Goal: Information Seeking & Learning: Learn about a topic

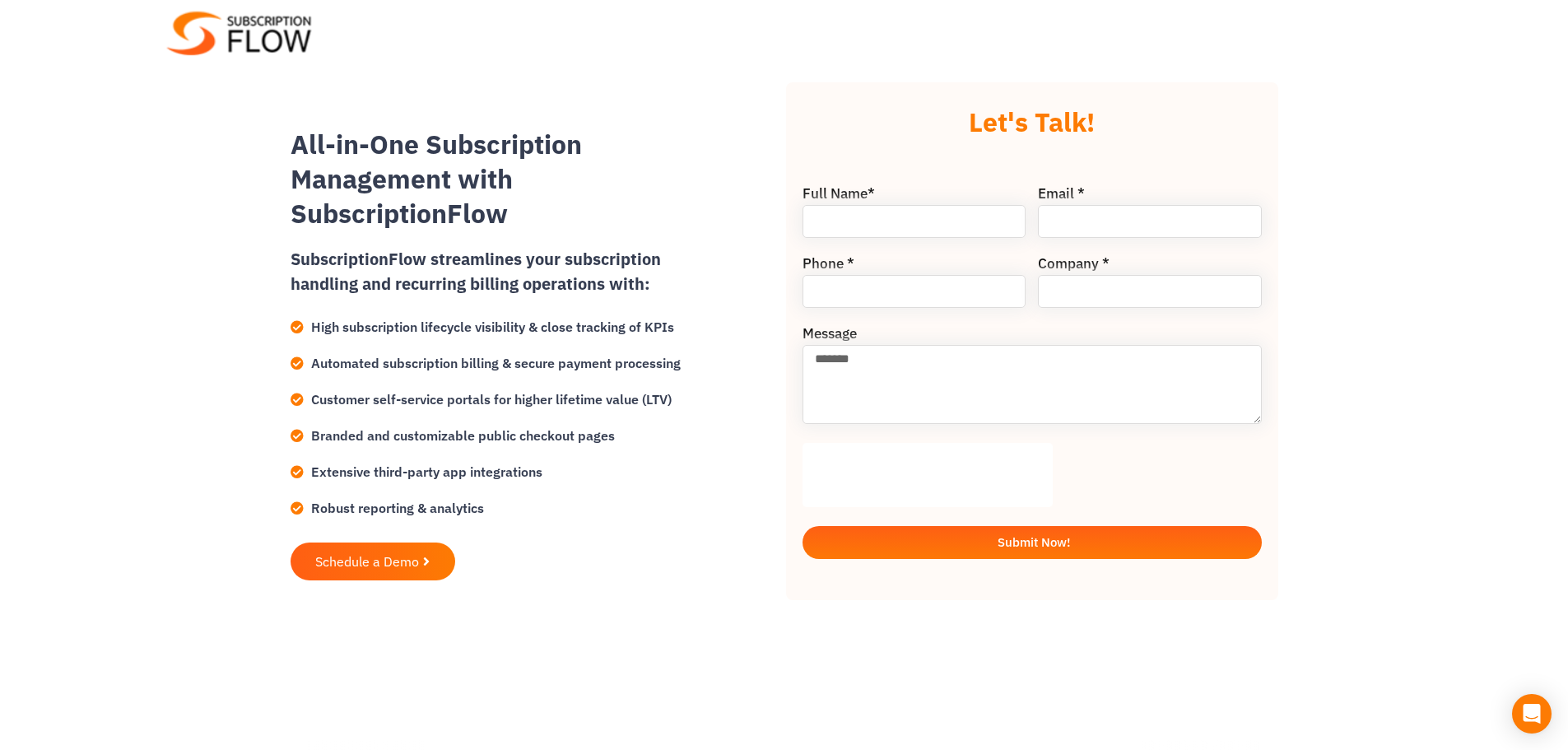
drag, startPoint x: 82, startPoint y: 247, endPoint x: 117, endPoint y: 264, distance: 38.9
click at [82, 247] on div at bounding box center [784, 341] width 1568 height 683
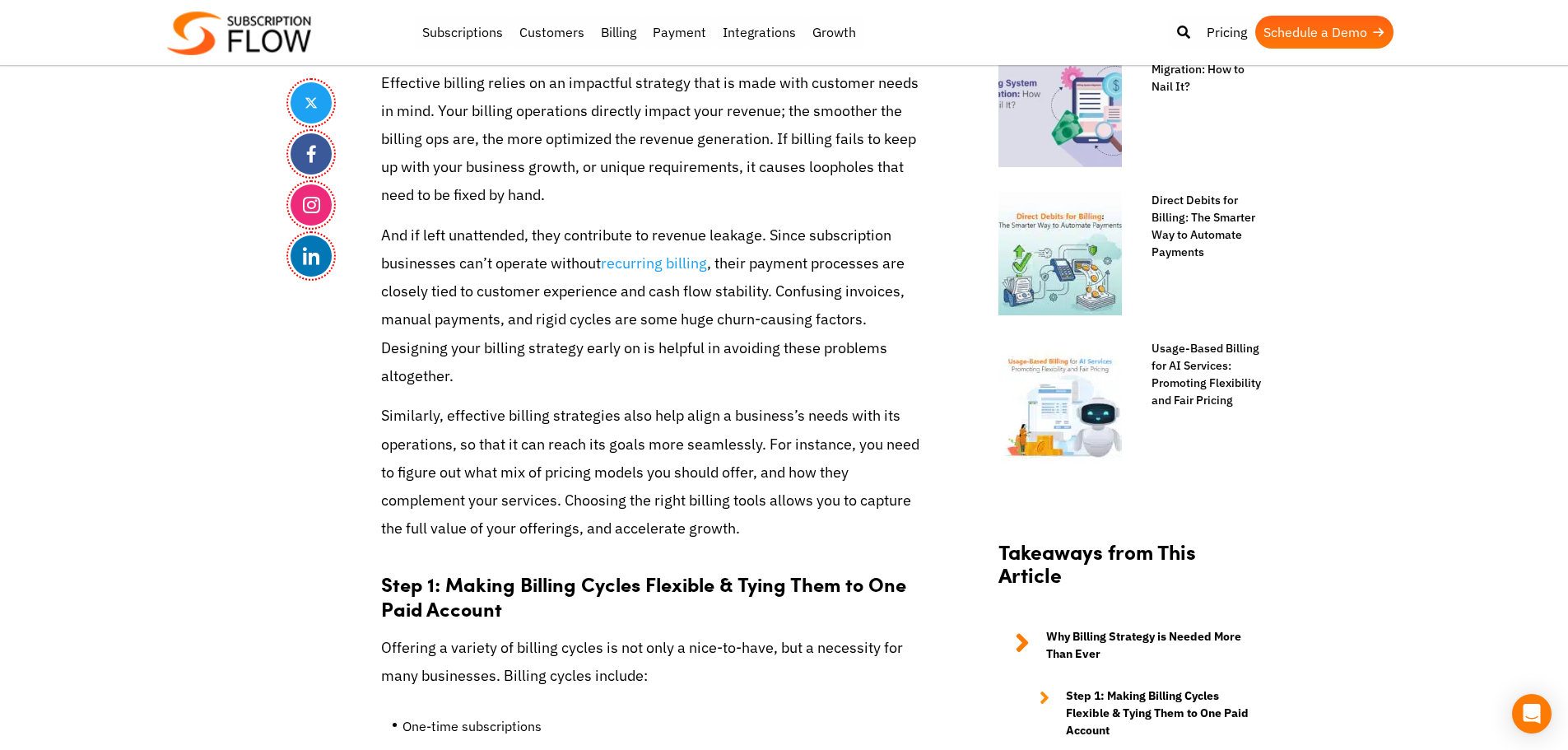
drag, startPoint x: 1516, startPoint y: 508, endPoint x: 1491, endPoint y: 383, distance: 127.5
click at [396, 358] on p "And if left unattended, they contribute to revenue leakage. Since subscription …" at bounding box center [653, 305] width 543 height 169
drag, startPoint x: 130, startPoint y: 429, endPoint x: 470, endPoint y: 128, distance: 454.1
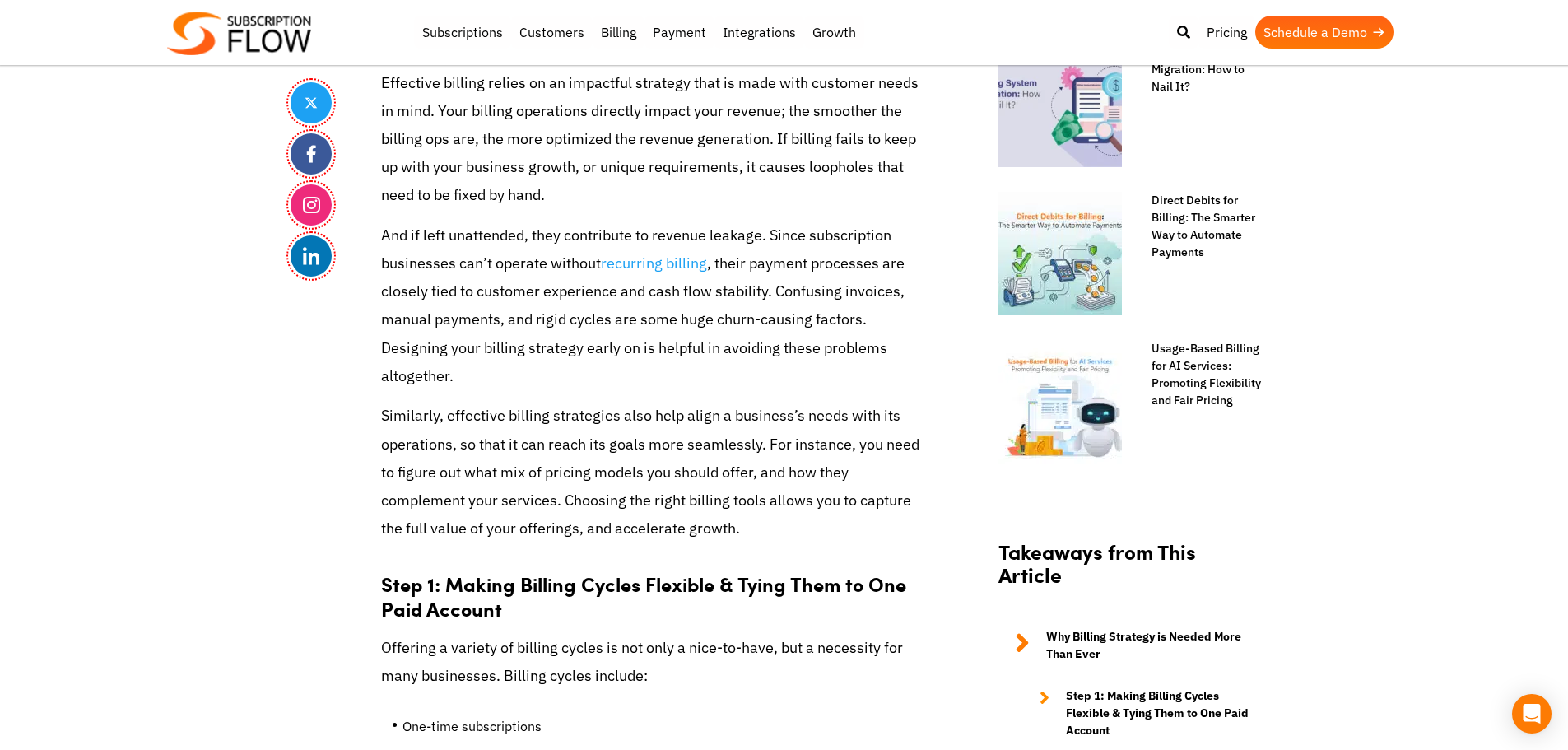
scroll to position [1771, 0]
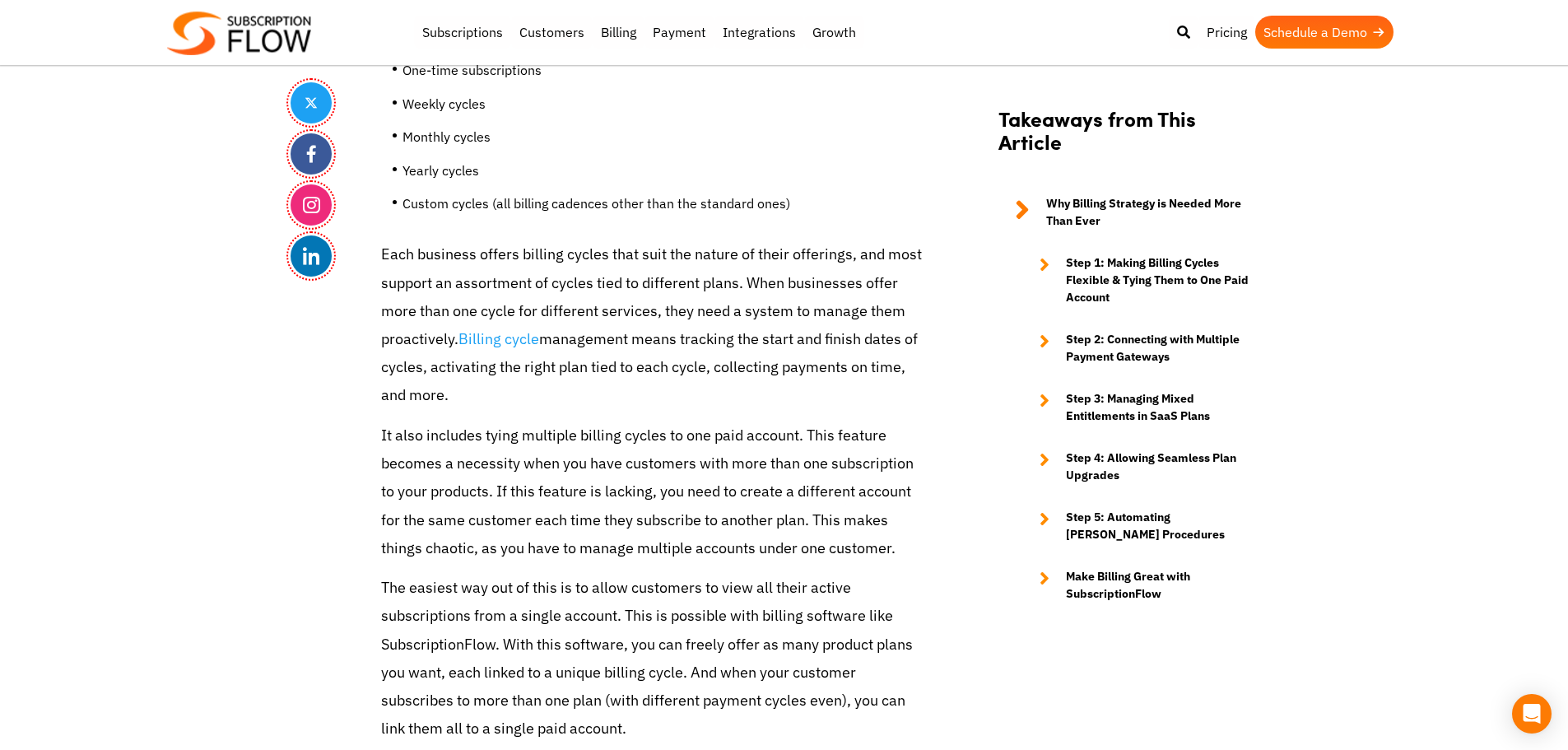
drag, startPoint x: 386, startPoint y: 247, endPoint x: 463, endPoint y: 407, distance: 177.6
click at [463, 407] on p "Each business offers billing cycles that suit the nature of their offerings, an…" at bounding box center [653, 324] width 543 height 169
click at [389, 273] on p "Each business offers billing cycles that suit the nature of their offerings, an…" at bounding box center [653, 324] width 543 height 169
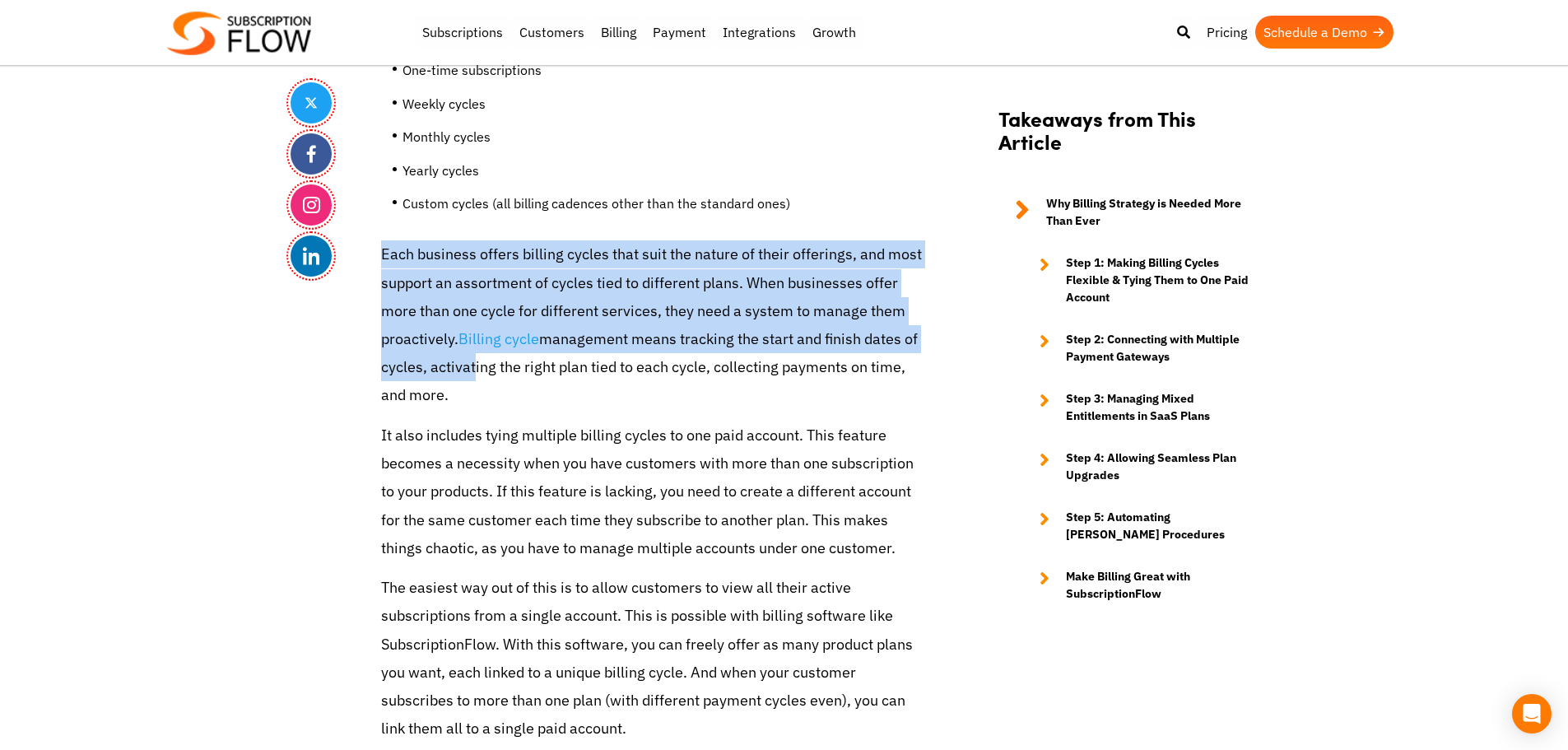
drag, startPoint x: 450, startPoint y: 335, endPoint x: 471, endPoint y: 378, distance: 47.9
click at [446, 309] on p "Each business offers billing cycles that suit the nature of their offerings, an…" at bounding box center [653, 324] width 543 height 169
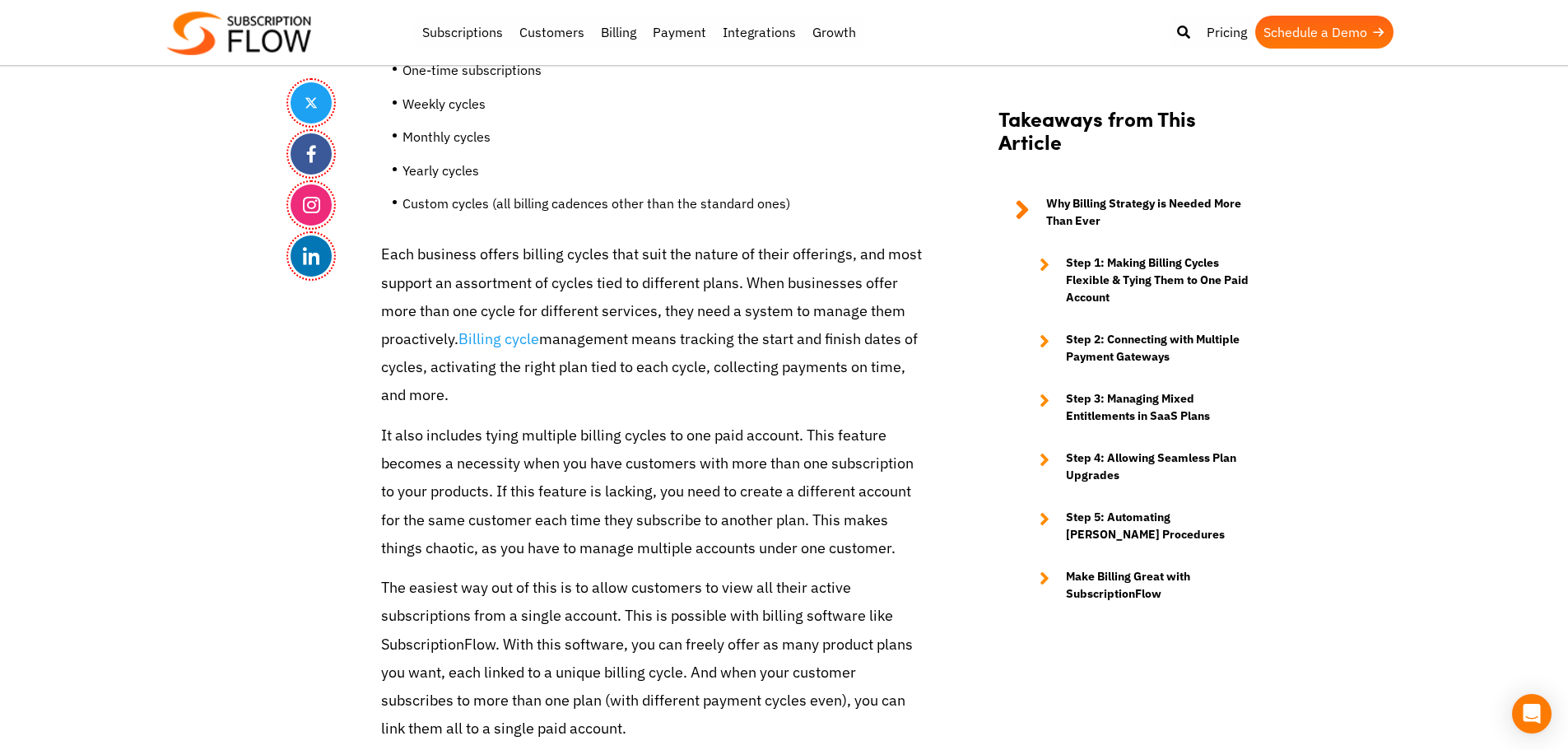
drag, startPoint x: 31, startPoint y: 385, endPoint x: 525, endPoint y: 18, distance: 615.4
drag, startPoint x: 34, startPoint y: 298, endPoint x: 53, endPoint y: 299, distance: 19.0
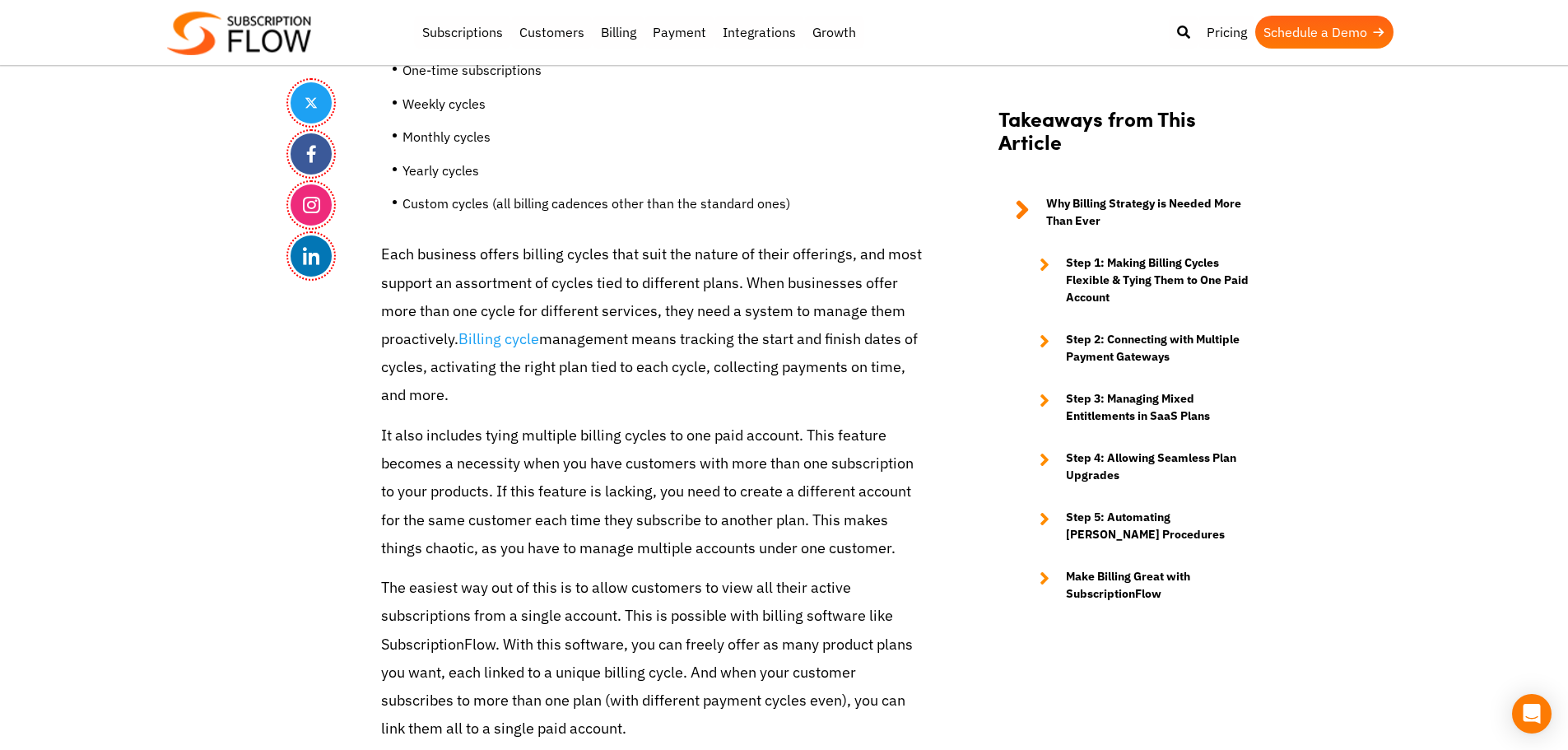
drag, startPoint x: 515, startPoint y: 429, endPoint x: 529, endPoint y: 373, distance: 57.7
click at [515, 429] on p "It also includes tying multiple billing cycles to one paid account. This featur…" at bounding box center [653, 491] width 543 height 141
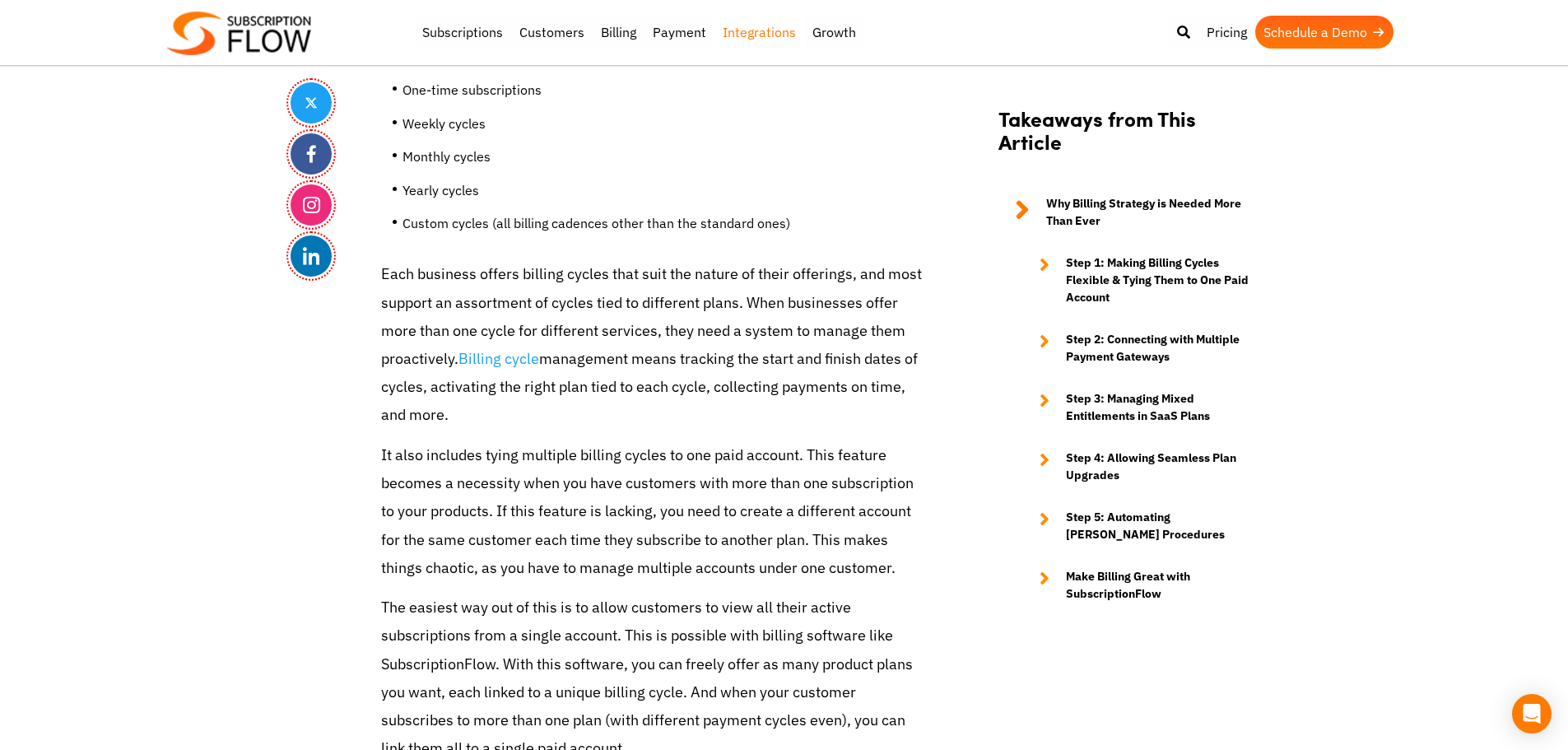
scroll to position [1739, 0]
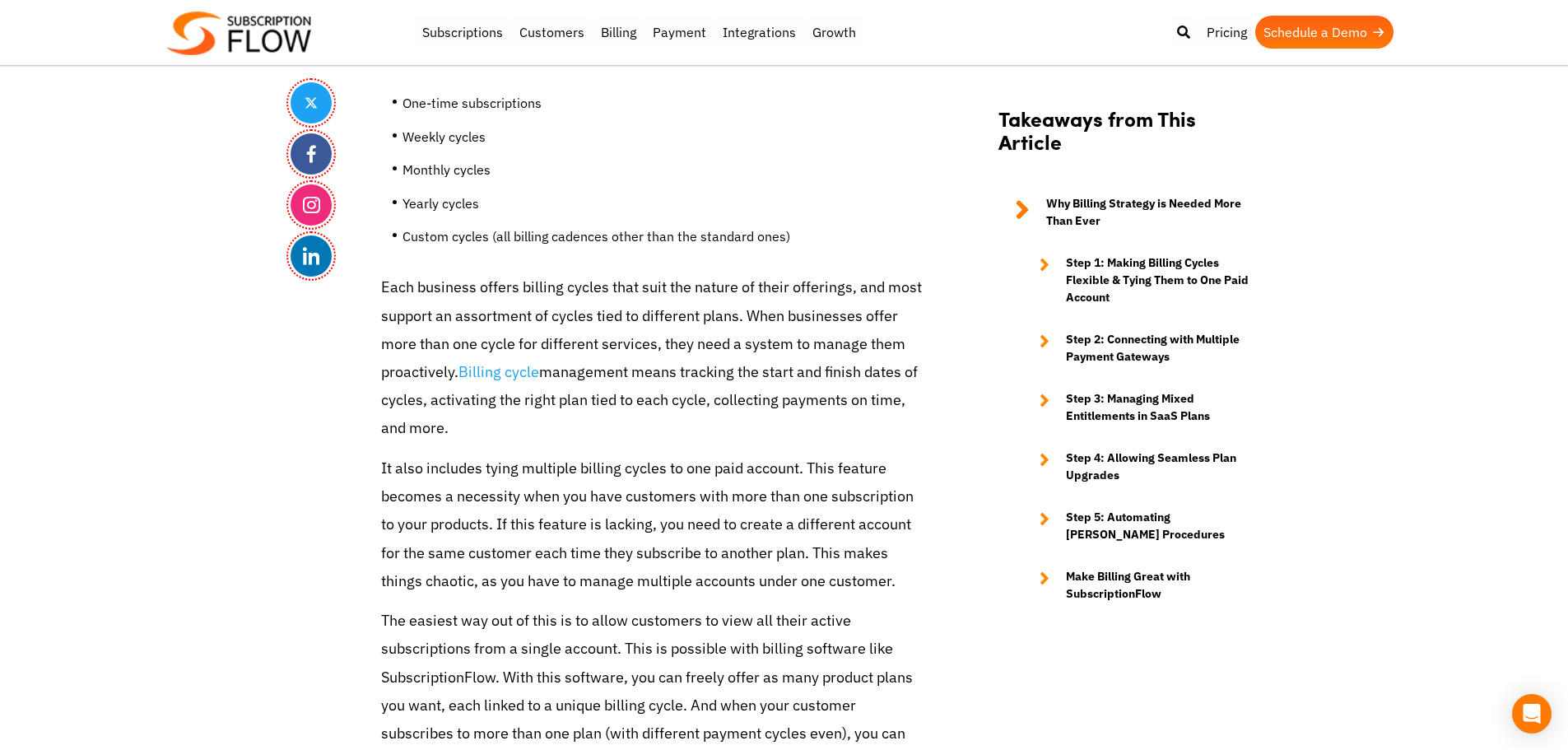
drag, startPoint x: 322, startPoint y: 289, endPoint x: 377, endPoint y: 244, distance: 71.1
click at [450, 310] on p "Each business offers billing cycles that suit the nature of their offerings, an…" at bounding box center [653, 358] width 543 height 169
drag, startPoint x: 375, startPoint y: 289, endPoint x: 499, endPoint y: 407, distance: 171.2
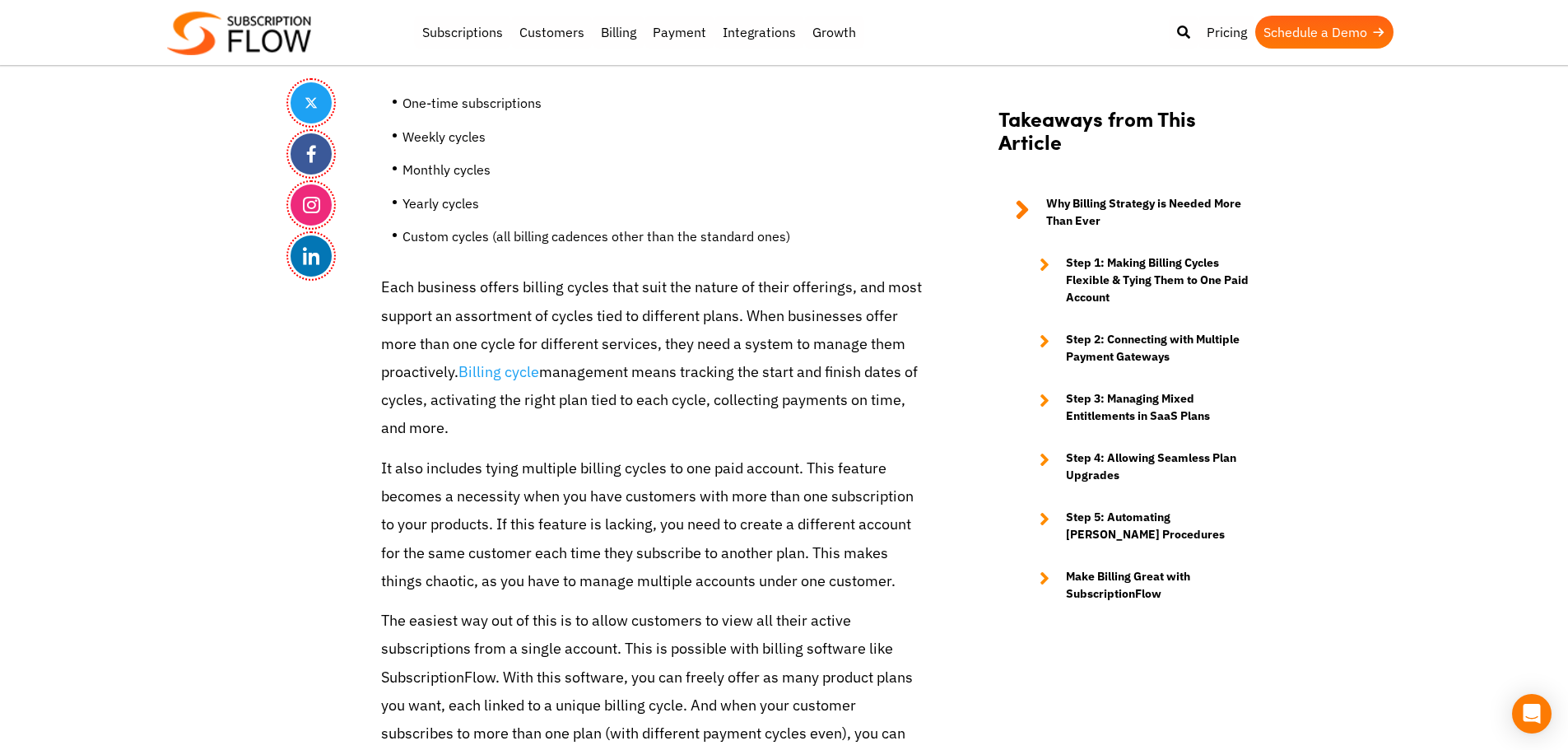
click at [571, 300] on p "Each business offers billing cycles that suit the nature of their offerings, an…" at bounding box center [653, 358] width 543 height 169
drag, startPoint x: 256, startPoint y: 513, endPoint x: 537, endPoint y: 638, distance: 307.5
drag, startPoint x: 396, startPoint y: 330, endPoint x: 401, endPoint y: 321, distance: 10.3
click at [396, 330] on p "Each business offers billing cycles that suit the nature of their offerings, an…" at bounding box center [653, 358] width 543 height 169
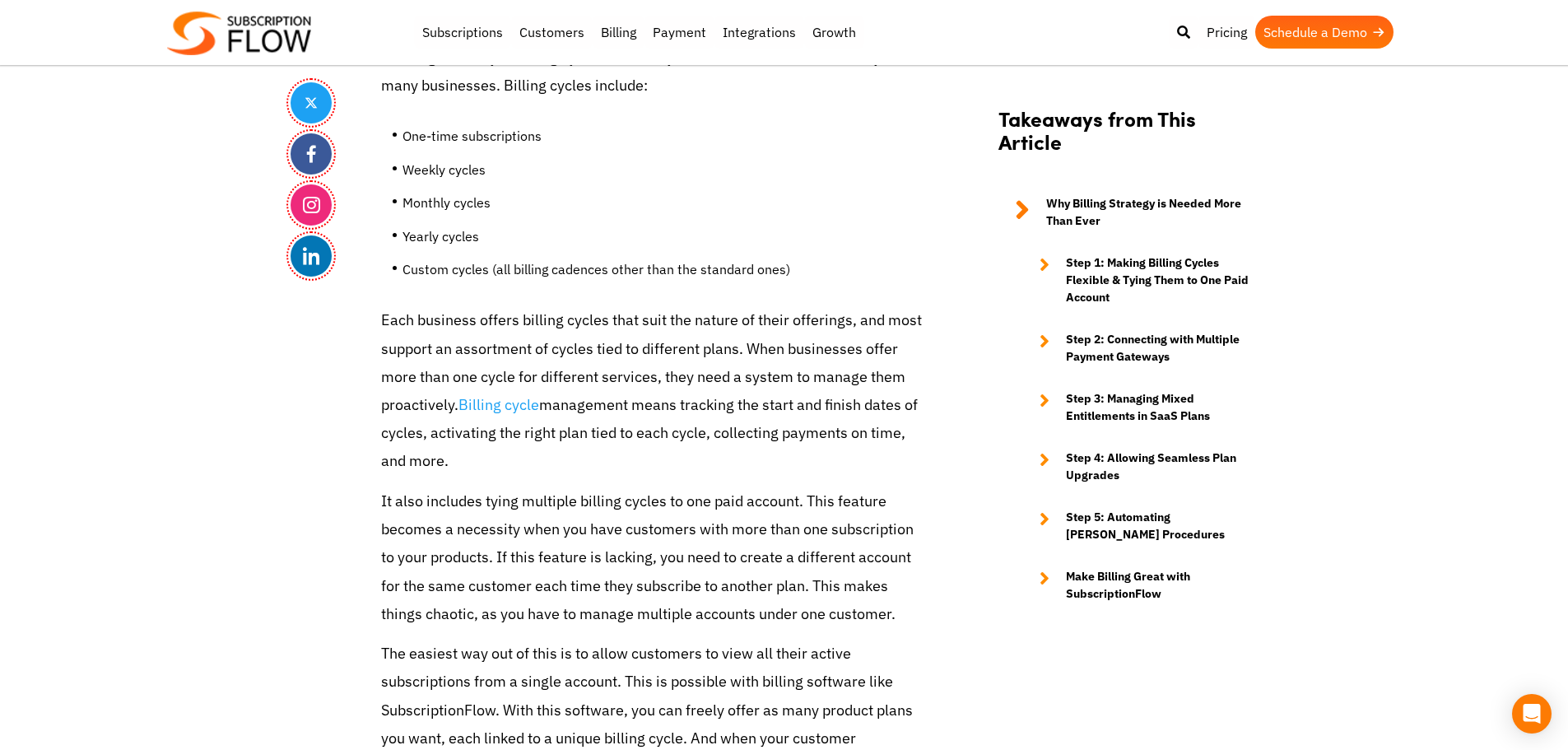
scroll to position [1672, 0]
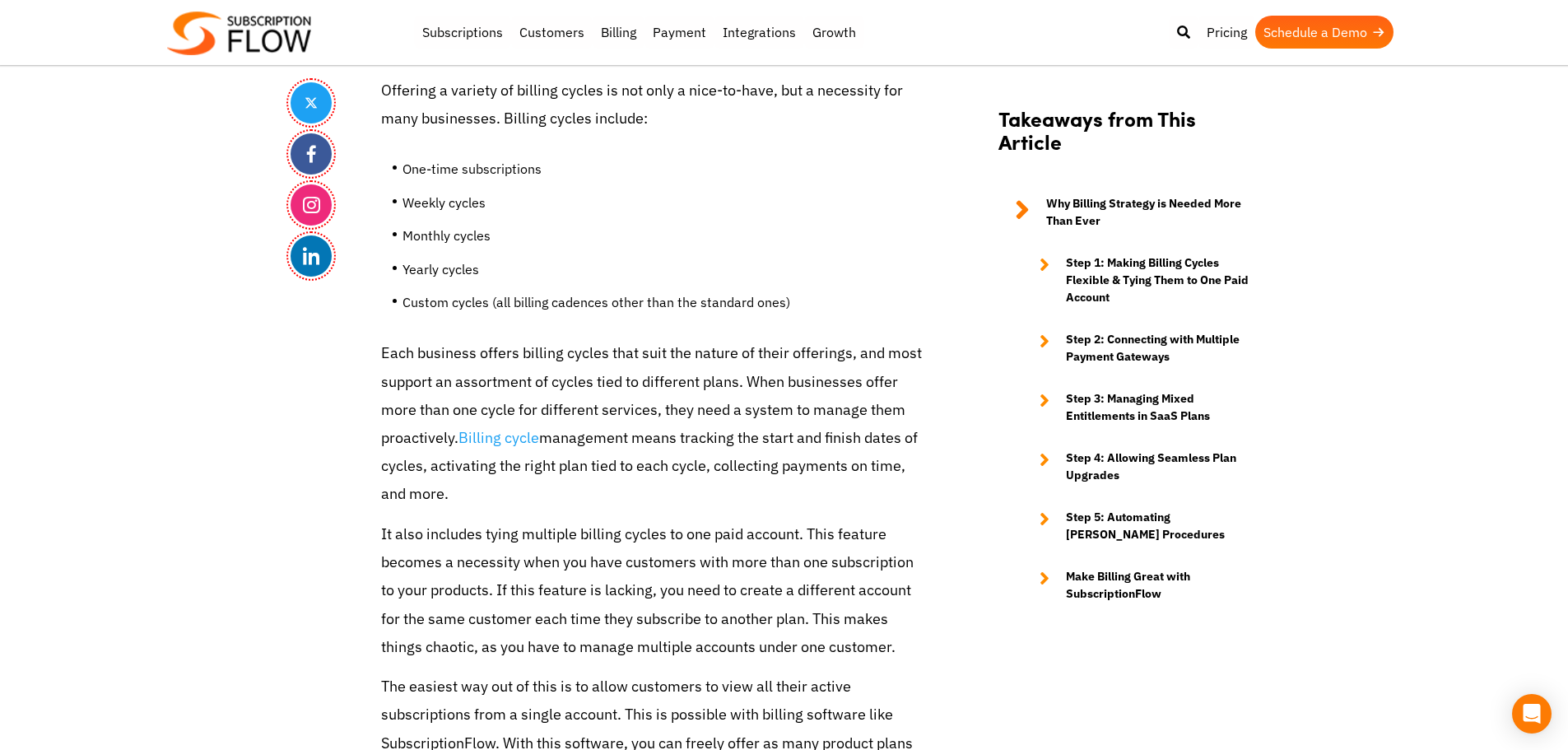
drag, startPoint x: 240, startPoint y: 177, endPoint x: 247, endPoint y: 164, distance: 14.8
drag, startPoint x: 437, startPoint y: 238, endPoint x: 442, endPoint y: 230, distance: 9.4
click at [437, 238] on li "Monthly cycles" at bounding box center [663, 239] width 522 height 33
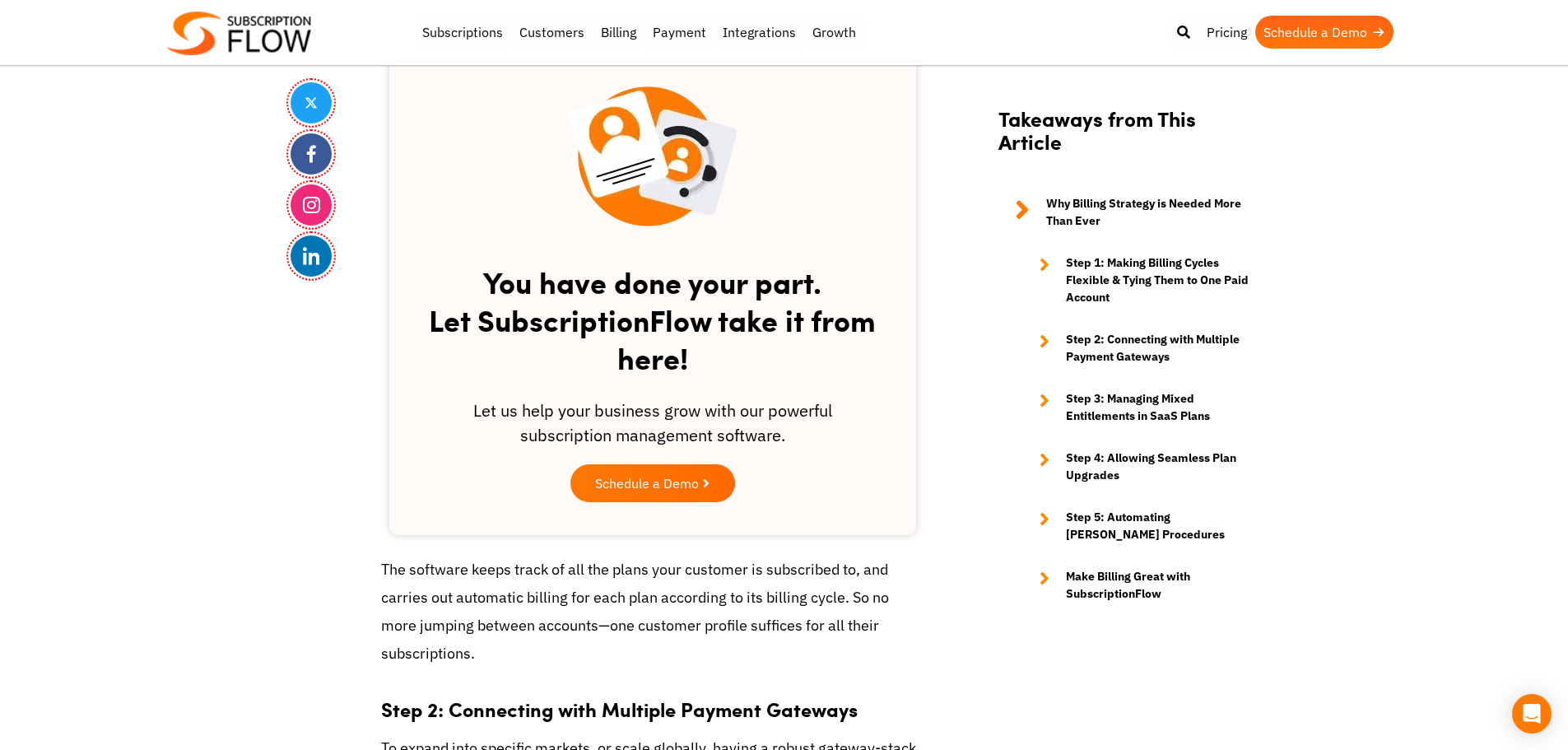
scroll to position [2661, 0]
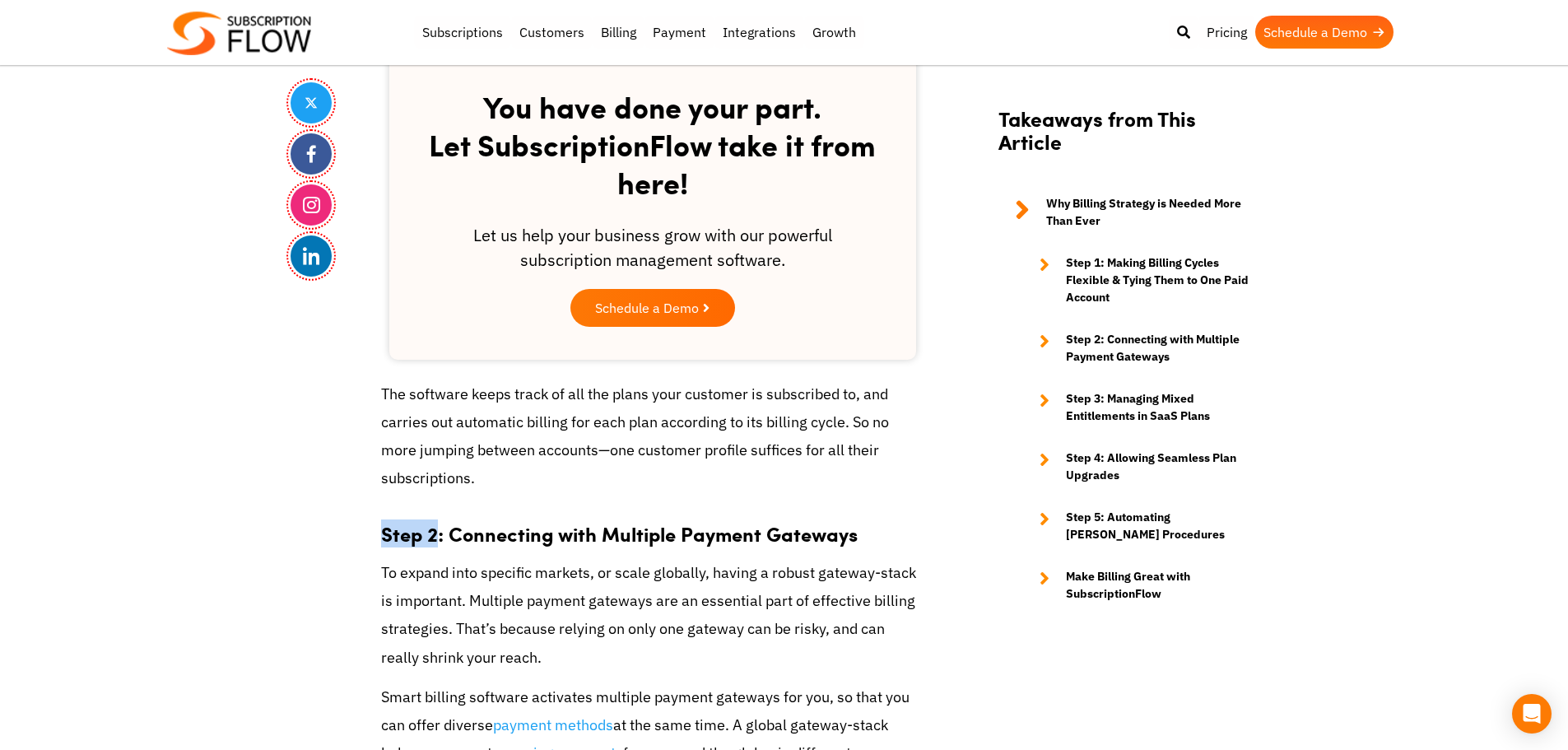
drag, startPoint x: 379, startPoint y: 534, endPoint x: 435, endPoint y: 533, distance: 56.0
click at [435, 533] on div "Share How to Build An Effective Billing Strategy—Steps You Need to Focus On Sep…" at bounding box center [784, 626] width 987 height 5783
click at [460, 533] on strong "Step 2: Connecting with Multiple Payment Gateways" at bounding box center [619, 534] width 476 height 28
click at [412, 540] on strong "Step 2: Connecting with Multiple Payment Gateways" at bounding box center [619, 534] width 476 height 28
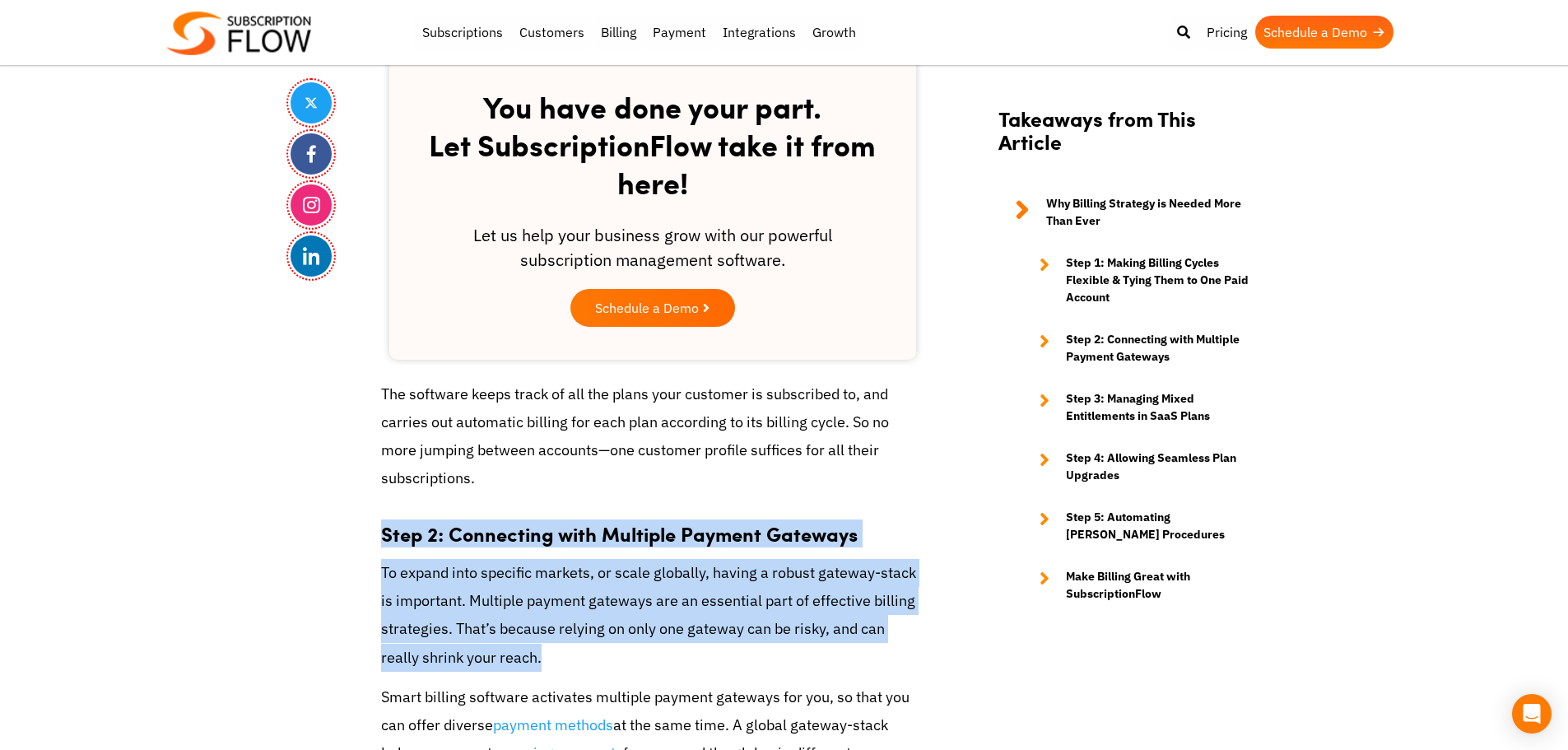
drag, startPoint x: 371, startPoint y: 533, endPoint x: 545, endPoint y: 666, distance: 219.0
click at [547, 669] on div "Share How to Build An Effective Billing Strategy—Steps You Need to Focus On Sep…" at bounding box center [784, 626] width 987 height 5783
click at [470, 612] on p "To expand into specific markets, or scale globally, having a robust gateway-sta…" at bounding box center [653, 615] width 543 height 113
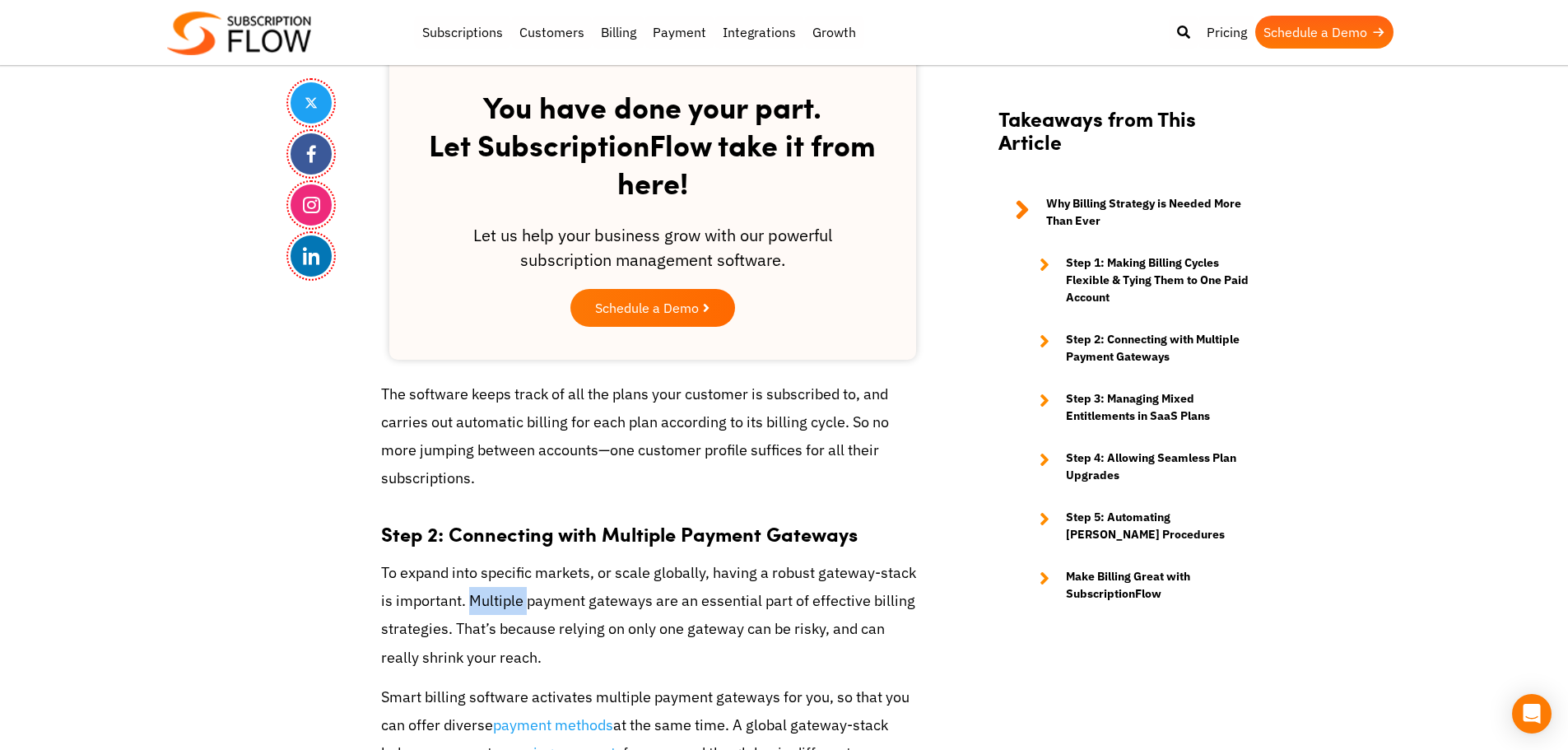
click at [470, 612] on p "To expand into specific markets, or scale globally, having a robust gateway-sta…" at bounding box center [653, 615] width 543 height 113
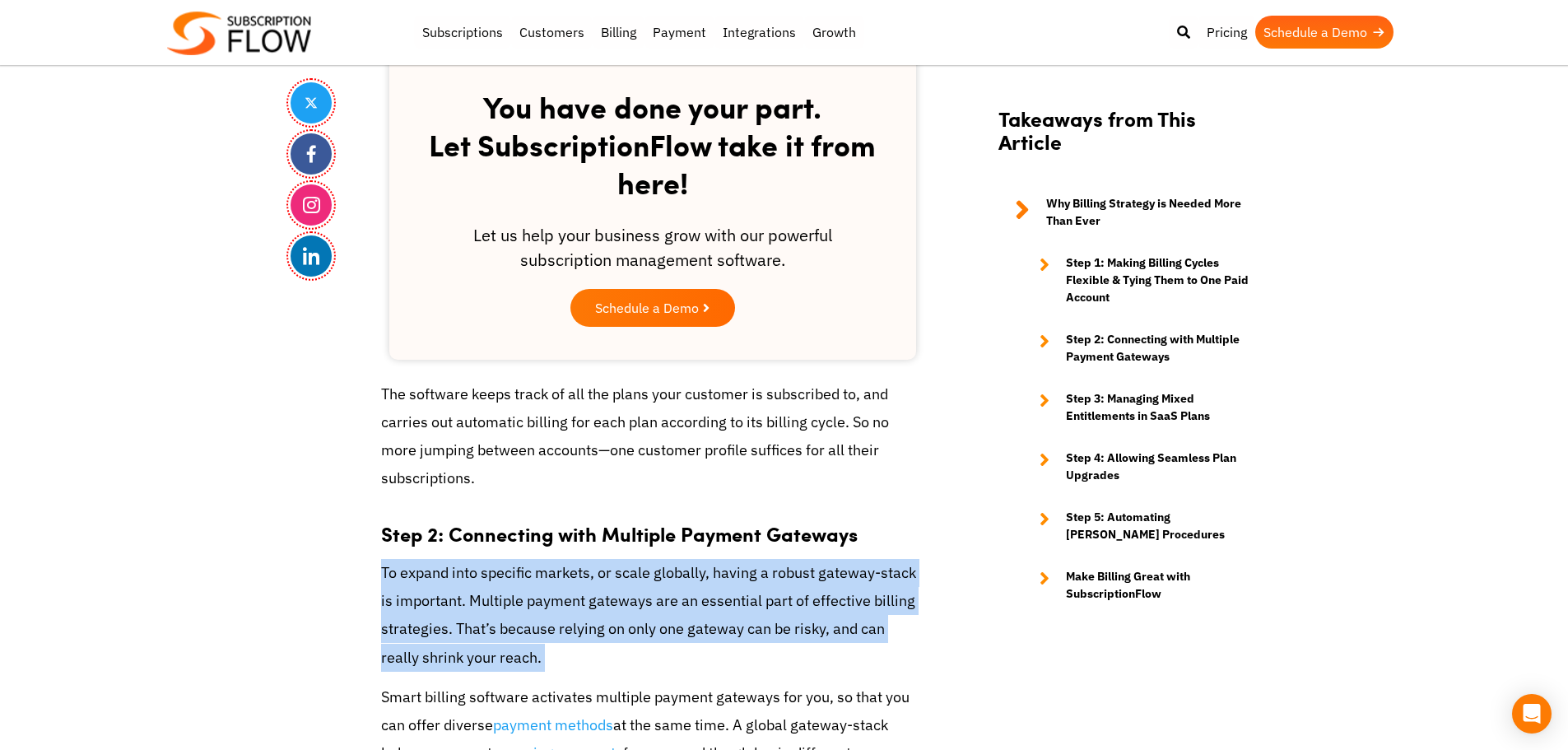
click at [470, 612] on p "To expand into specific markets, or scale globally, having a robust gateway-sta…" at bounding box center [653, 615] width 543 height 113
click at [475, 605] on p "To expand into specific markets, or scale globally, having a robust gateway-sta…" at bounding box center [653, 615] width 543 height 113
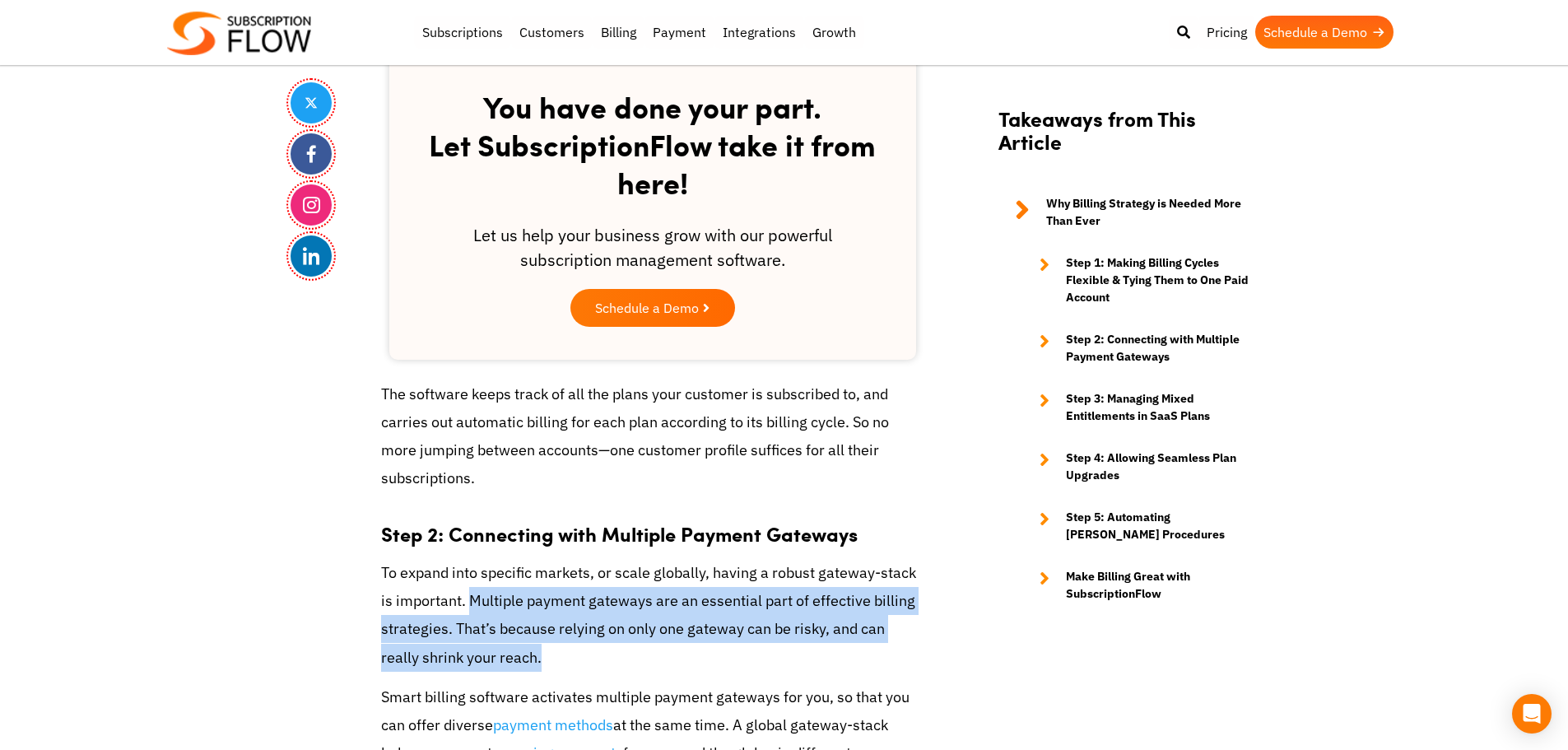
drag, startPoint x: 468, startPoint y: 604, endPoint x: 479, endPoint y: 649, distance: 46.3
click at [498, 655] on p "To expand into specific markets, or scale globally, having a robust gateway-sta…" at bounding box center [653, 615] width 543 height 113
click at [423, 624] on p "To expand into specific markets, or scale globally, having a robust gateway-sta…" at bounding box center [653, 615] width 543 height 113
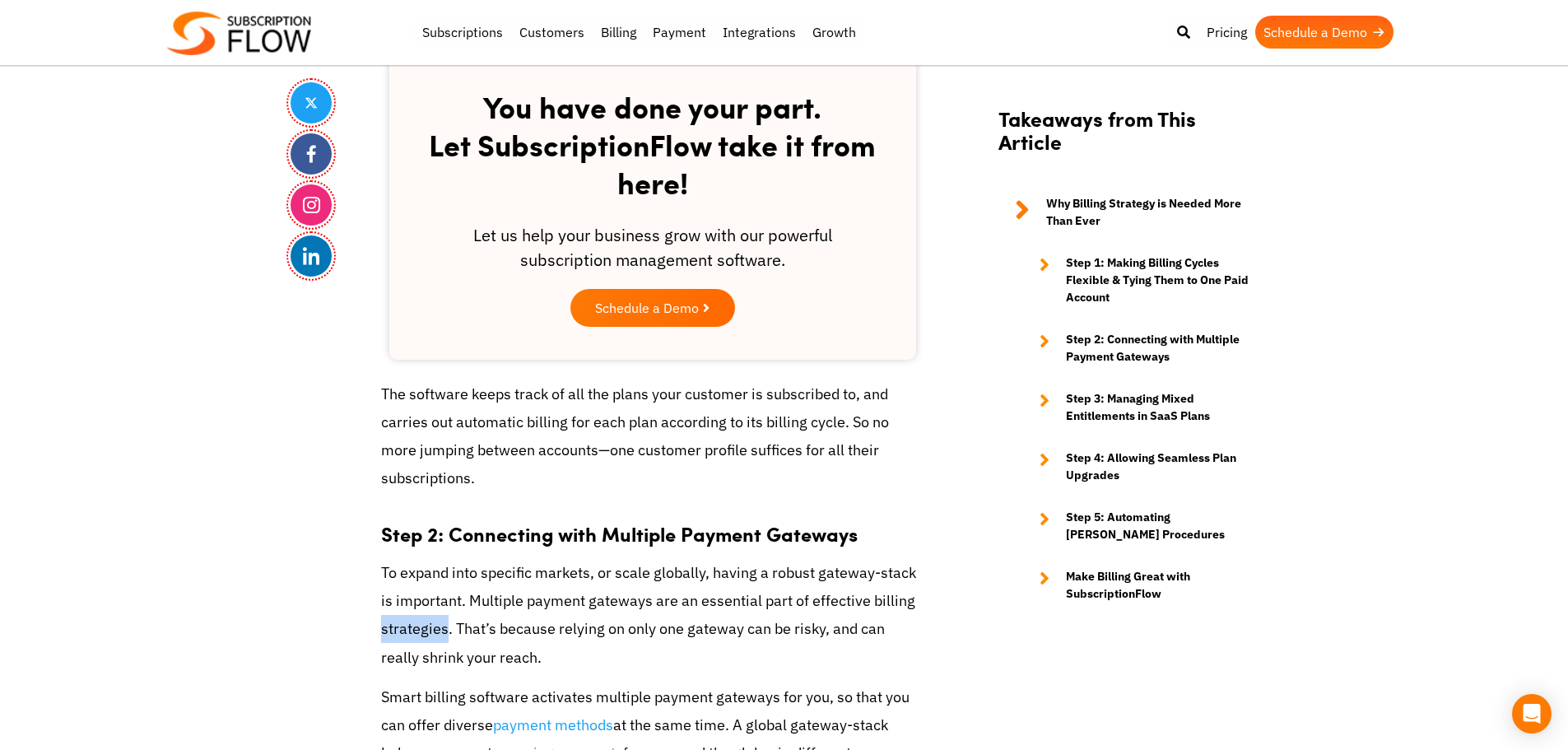
click at [423, 624] on p "To expand into specific markets, or scale globally, having a robust gateway-sta…" at bounding box center [653, 615] width 543 height 113
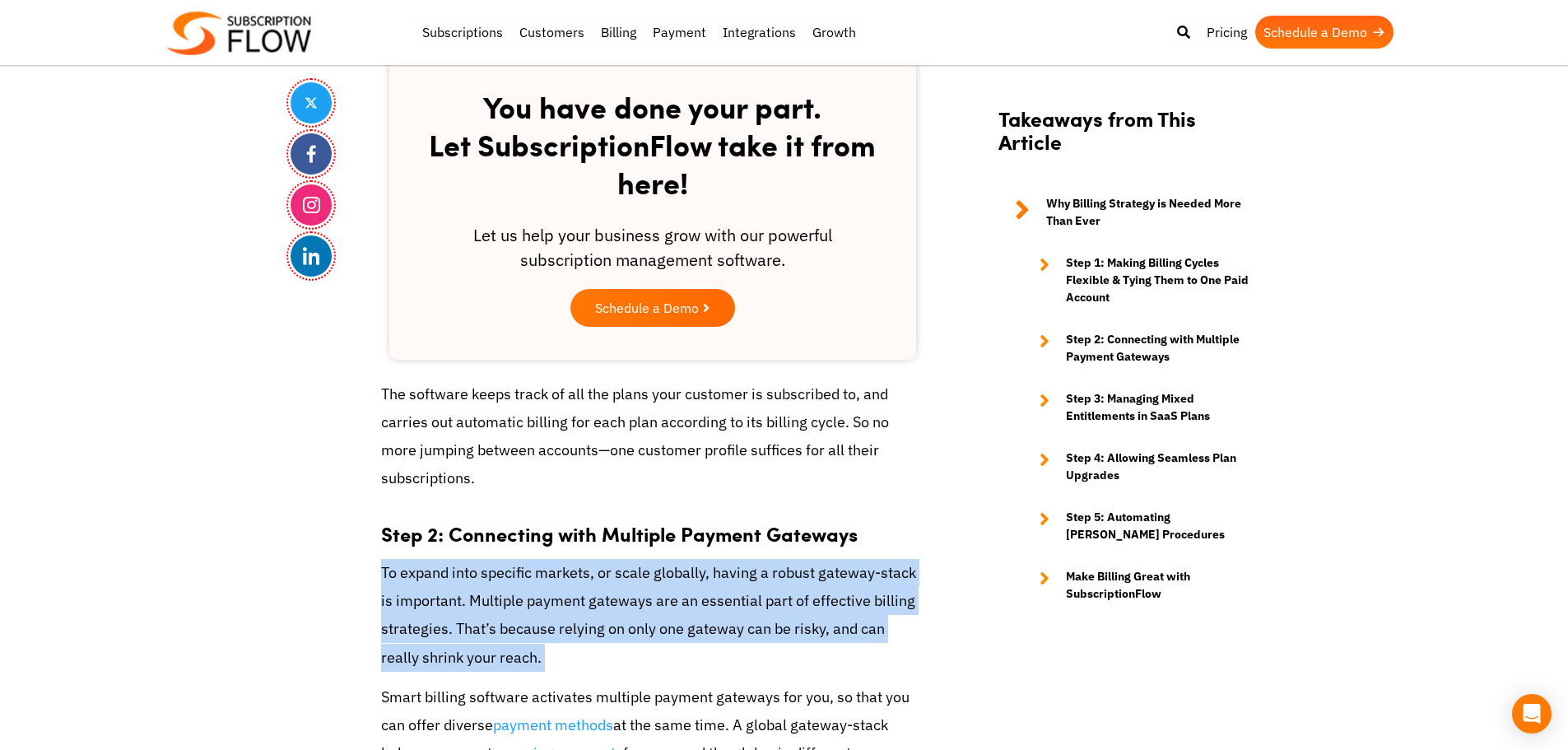
click at [423, 624] on p "To expand into specific markets, or scale globally, having a robust gateway-sta…" at bounding box center [653, 615] width 543 height 113
click at [461, 628] on p "To expand into specific markets, or scale globally, having a robust gateway-sta…" at bounding box center [653, 615] width 543 height 113
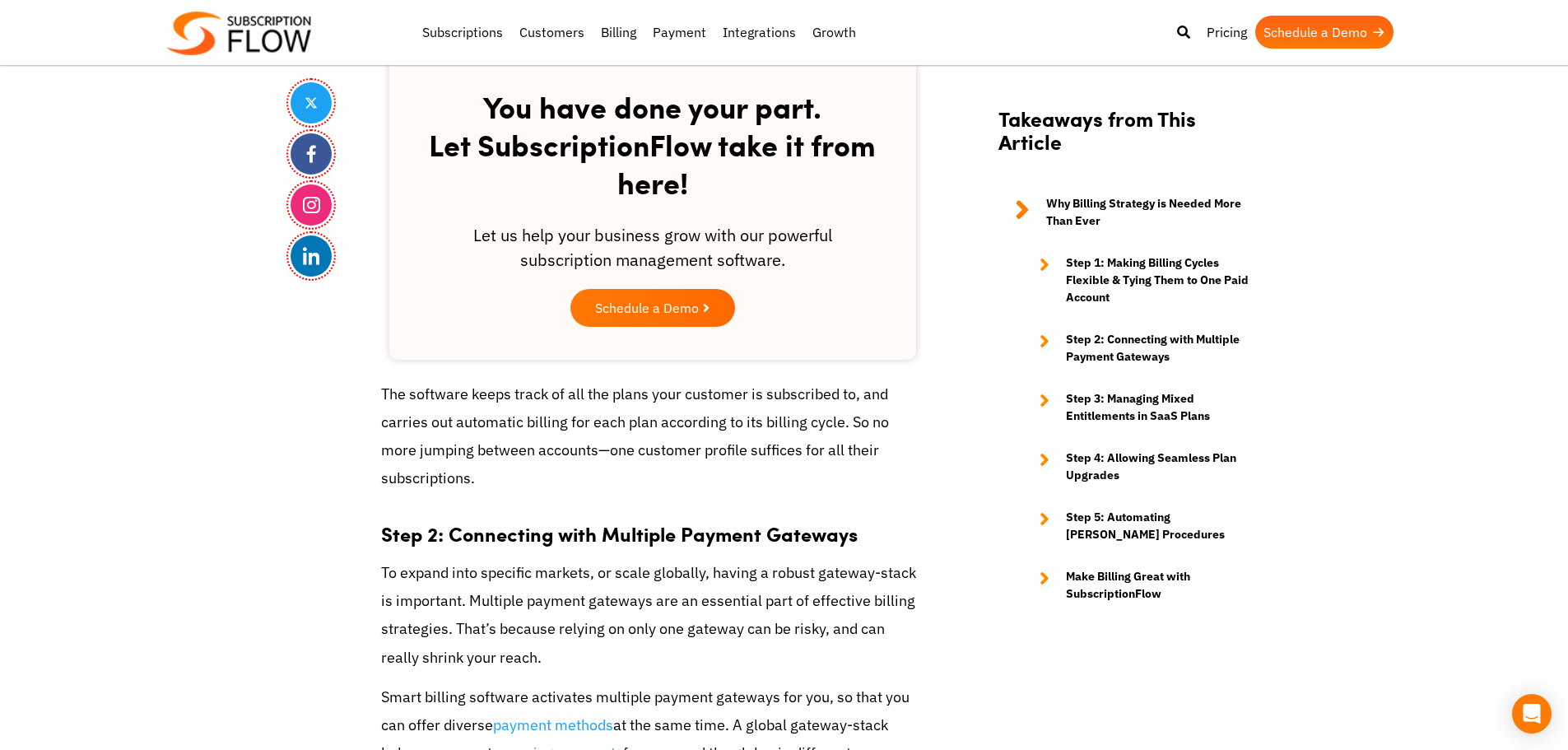
click at [467, 449] on p "The software keeps track of all the plans your customer is subscribed to, and c…" at bounding box center [653, 437] width 543 height 113
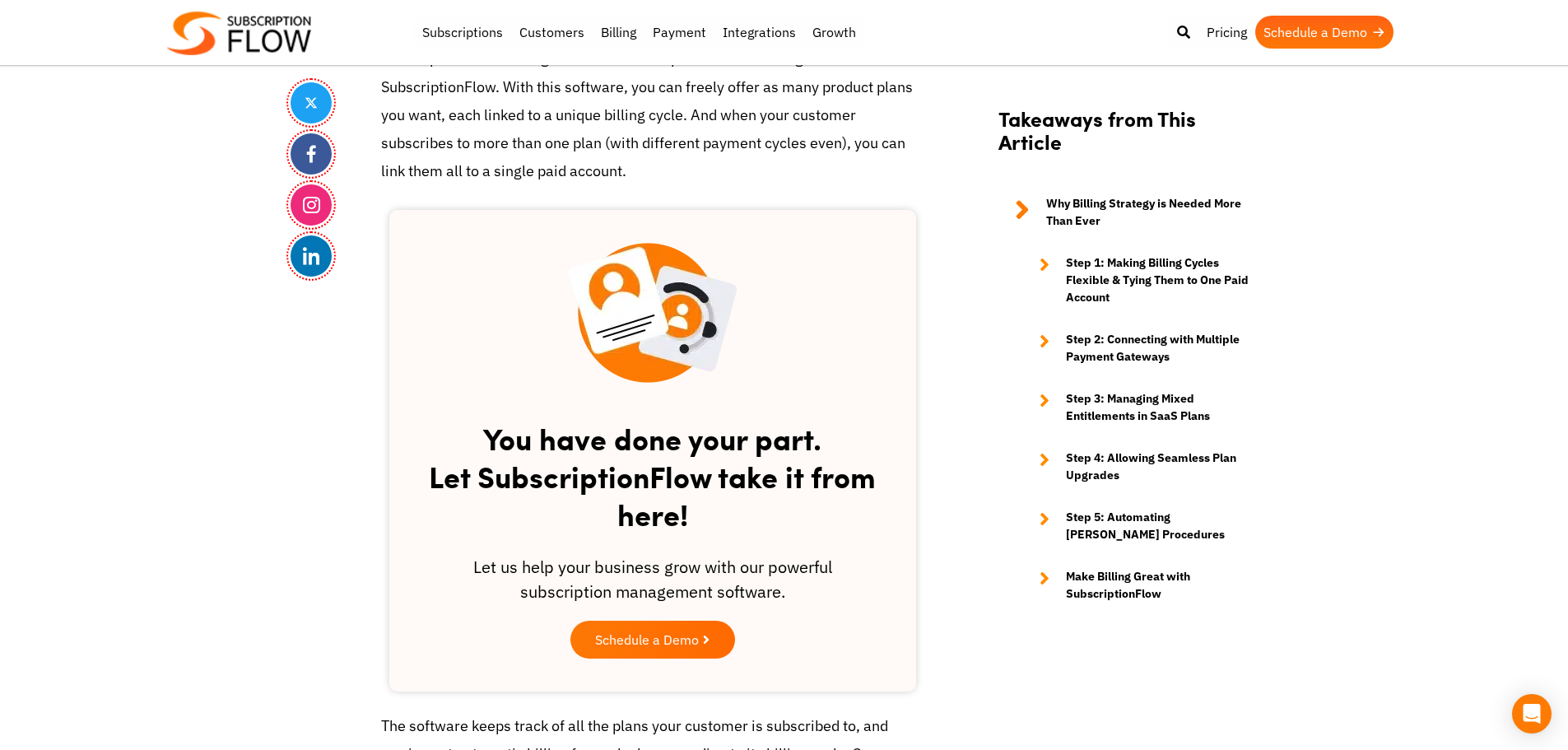
scroll to position [2249, 0]
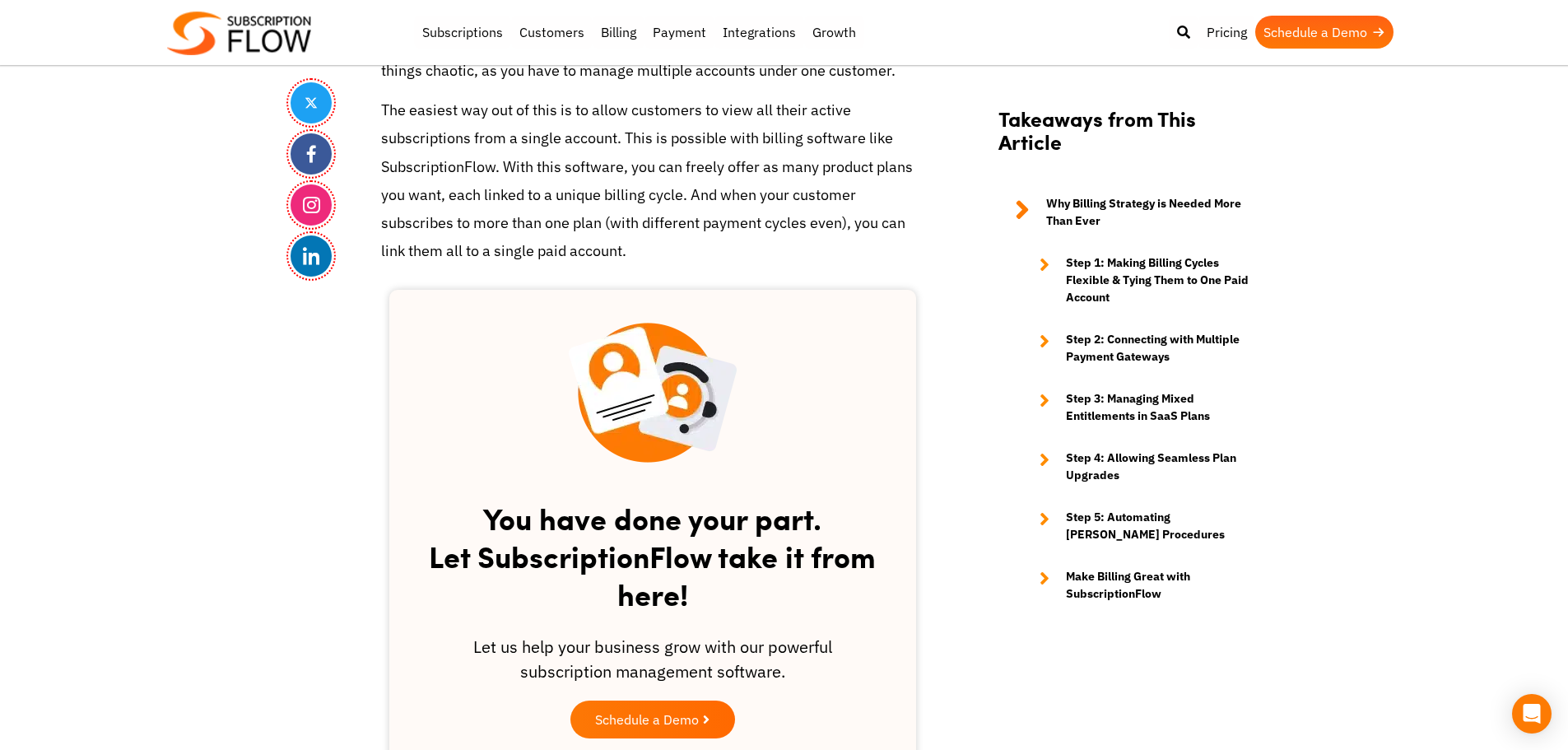
click at [265, 41] on img at bounding box center [238, 33] width 144 height 43
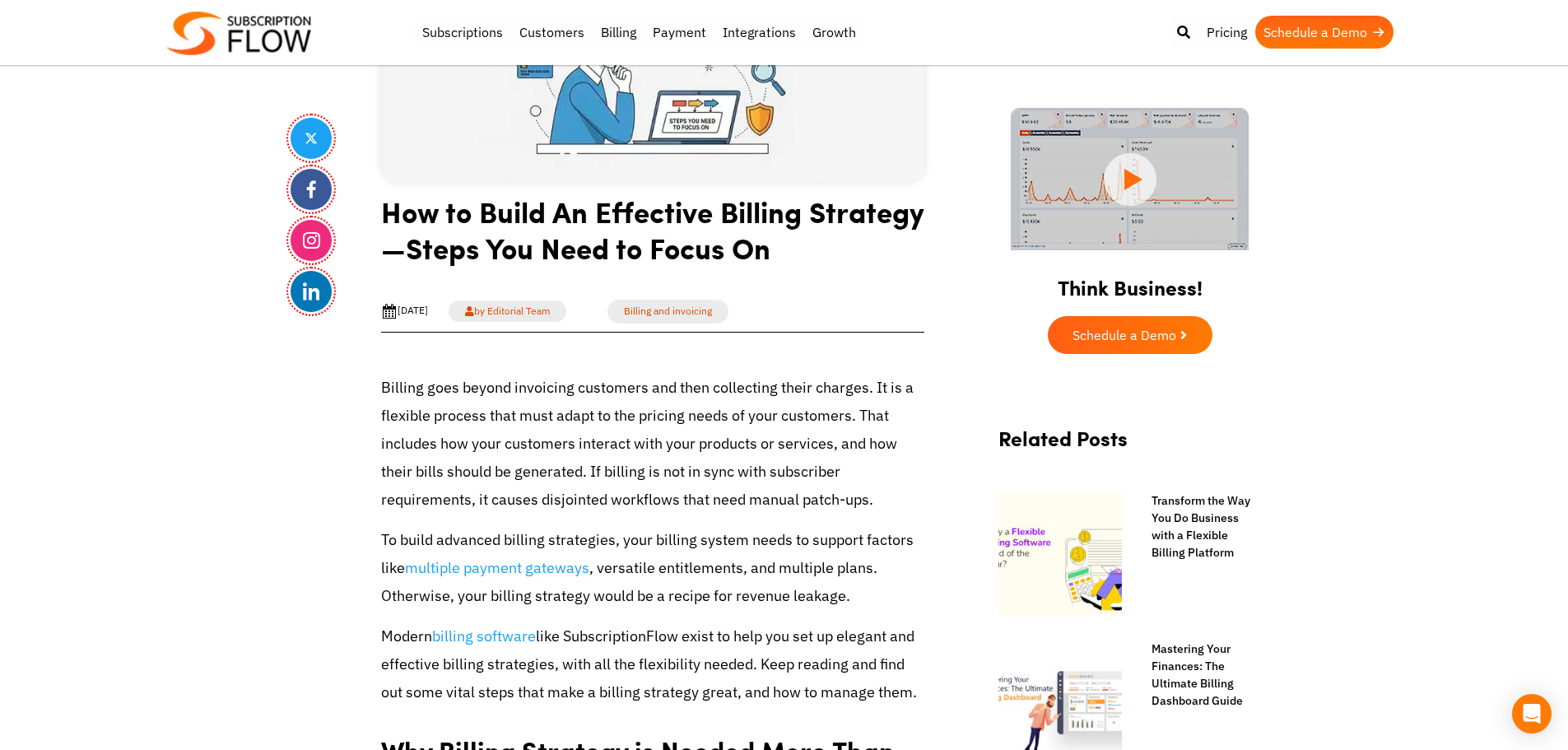
scroll to position [494, 0]
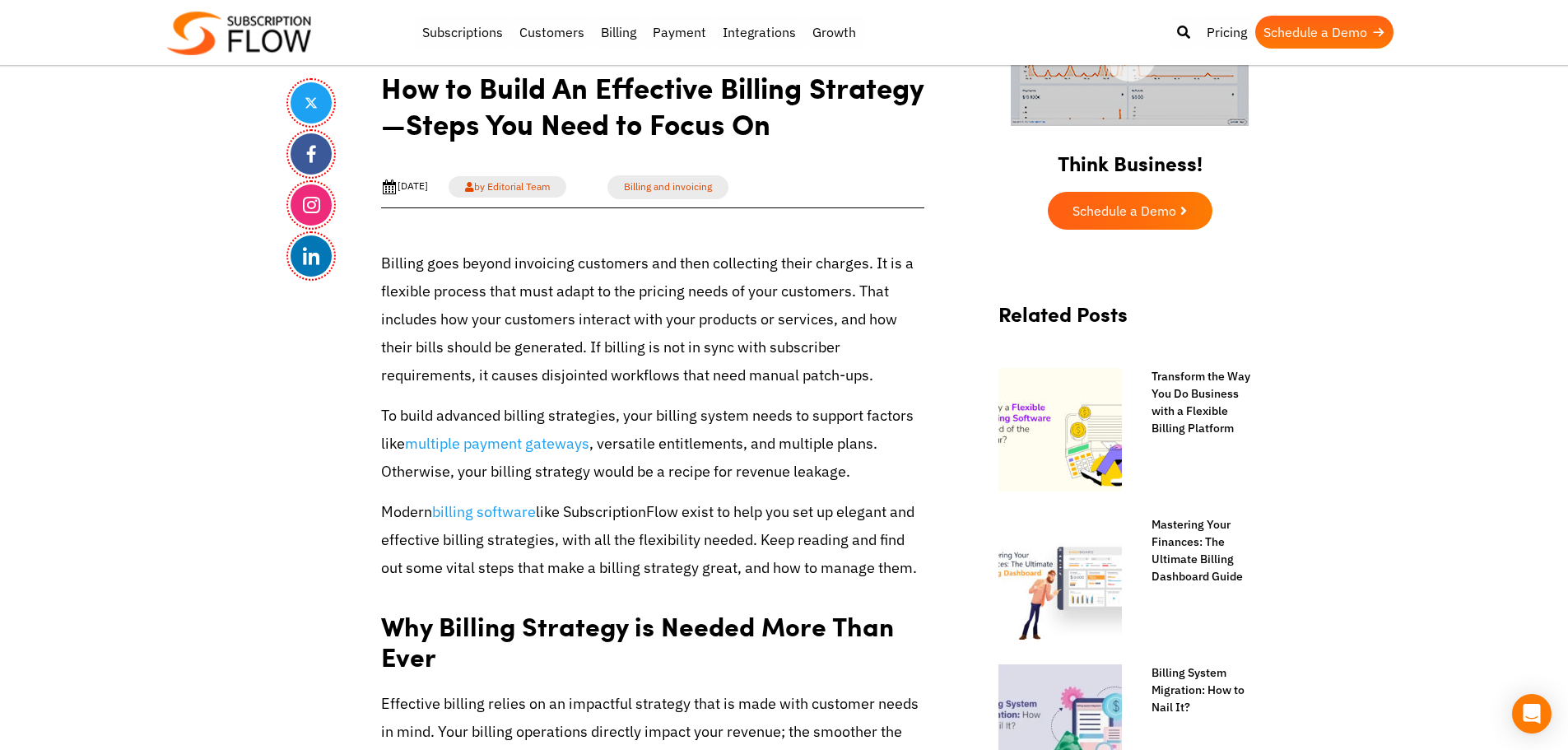
click at [527, 129] on h1 "How to Build An Effective Billing Strategy—Steps You Need to Focus On" at bounding box center [653, 111] width 543 height 85
click at [527, 128] on h1 "How to Build An Effective Billing Strategy—Steps You Need to Focus On" at bounding box center [653, 111] width 543 height 85
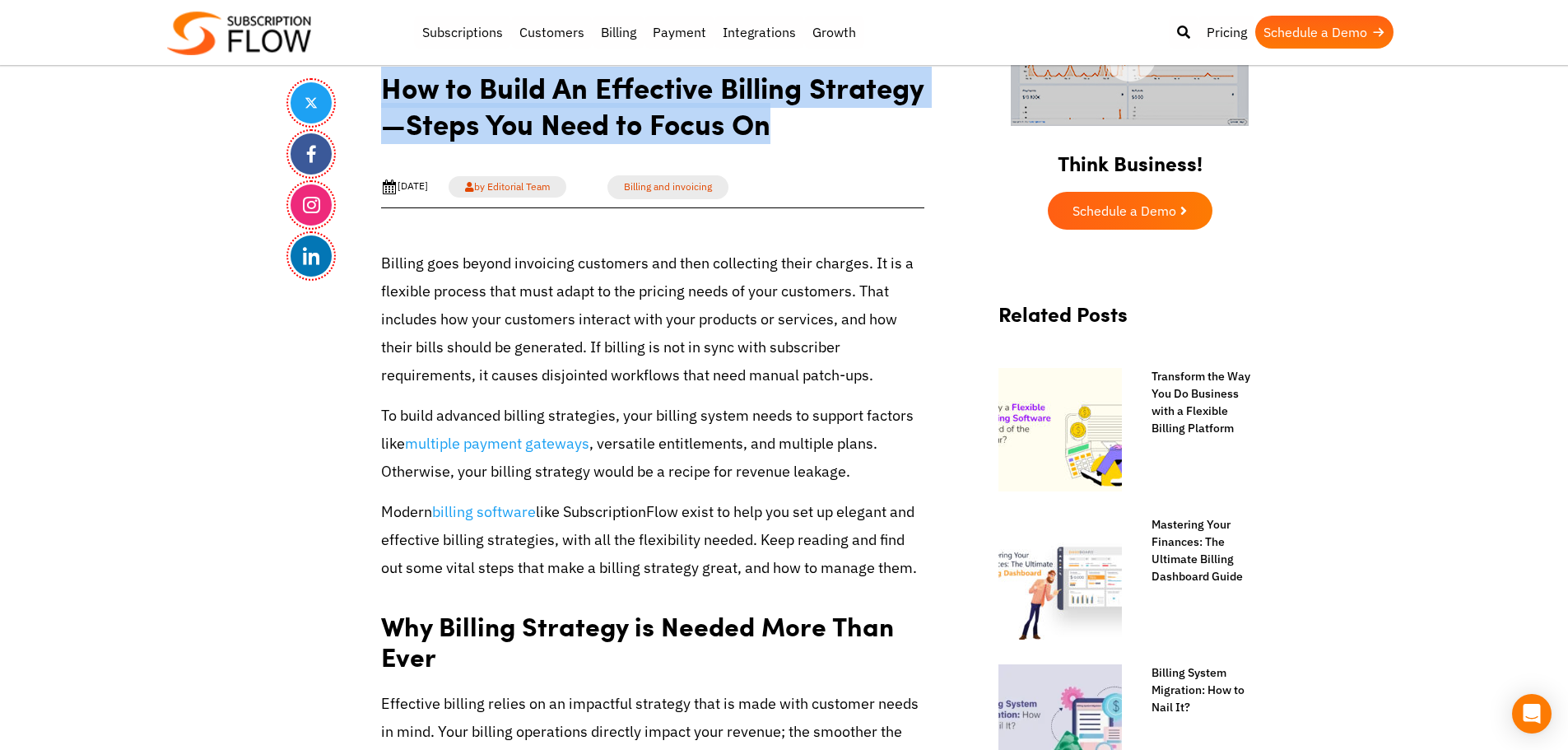
click at [527, 128] on h1 "How to Build An Effective Billing Strategy—Steps You Need to Focus On" at bounding box center [653, 111] width 543 height 85
click at [641, 116] on h1 "How to Build An Effective Billing Strategy—Steps You Need to Focus On" at bounding box center [653, 111] width 543 height 85
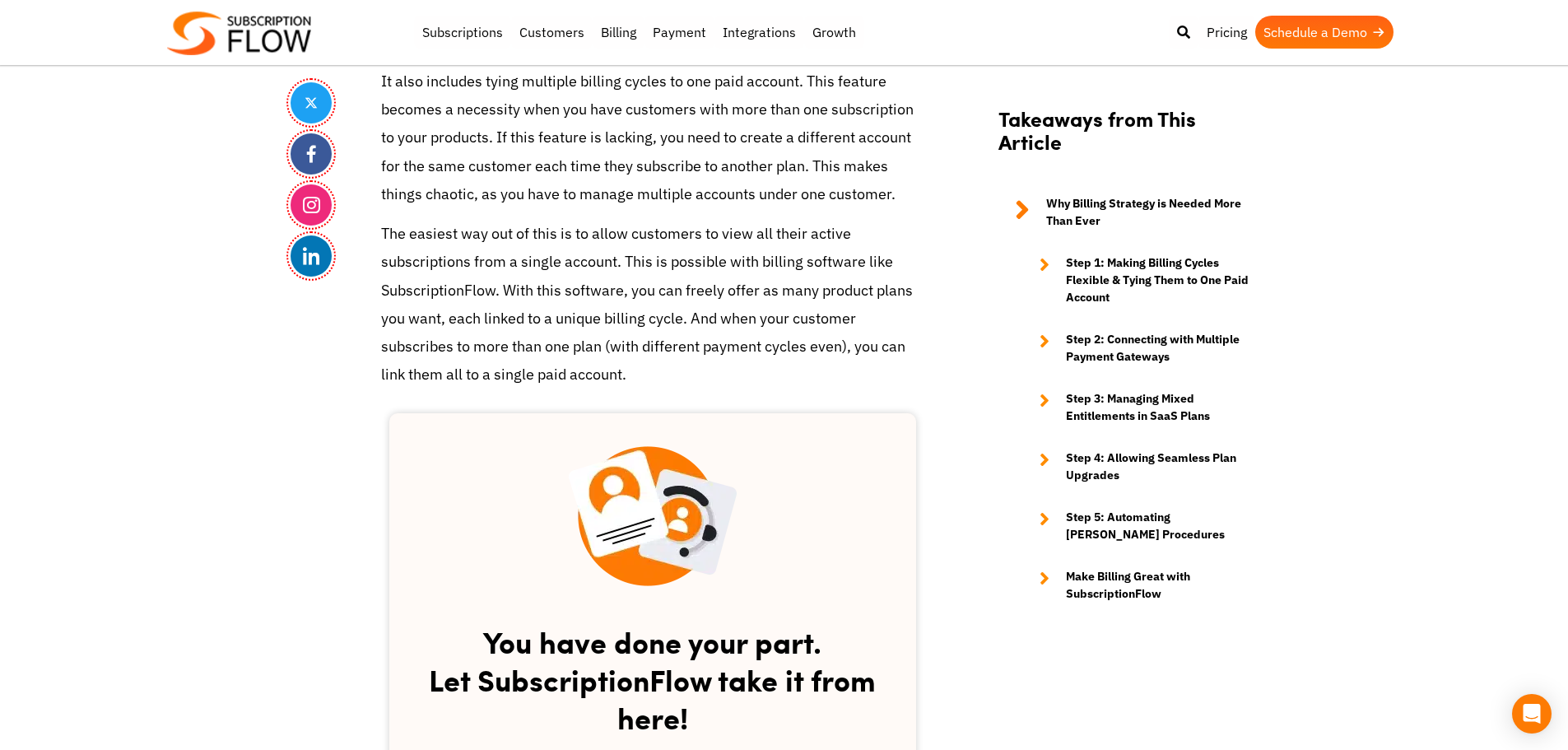
scroll to position [2306, 0]
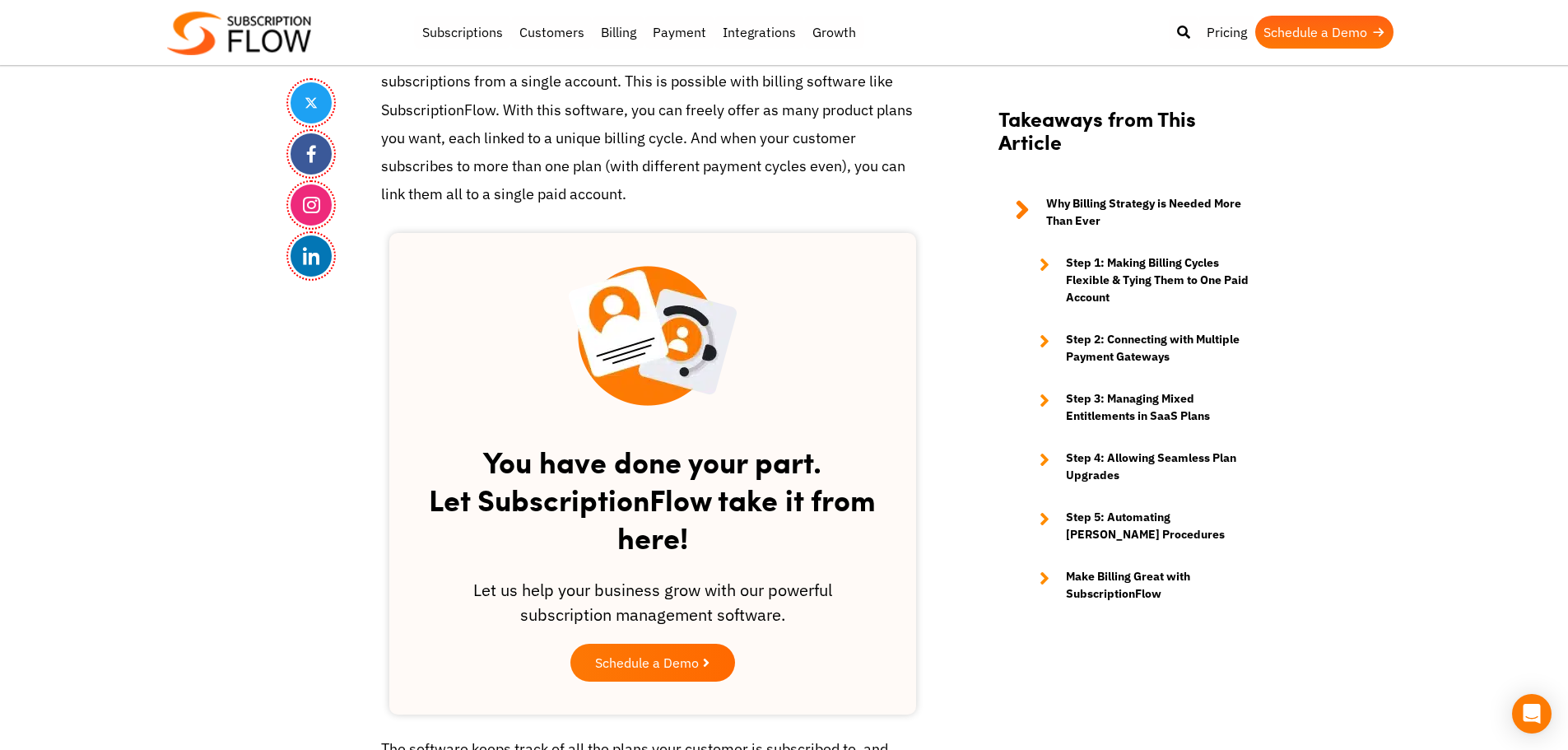
drag, startPoint x: 467, startPoint y: 471, endPoint x: 861, endPoint y: 544, distance: 400.7
click at [861, 544] on h2 "You have done your part. Let SubscriptionFlow take it from here!" at bounding box center [652, 494] width 461 height 135
click at [577, 515] on h2 "You have done your part. Let SubscriptionFlow take it from here!" at bounding box center [652, 494] width 461 height 135
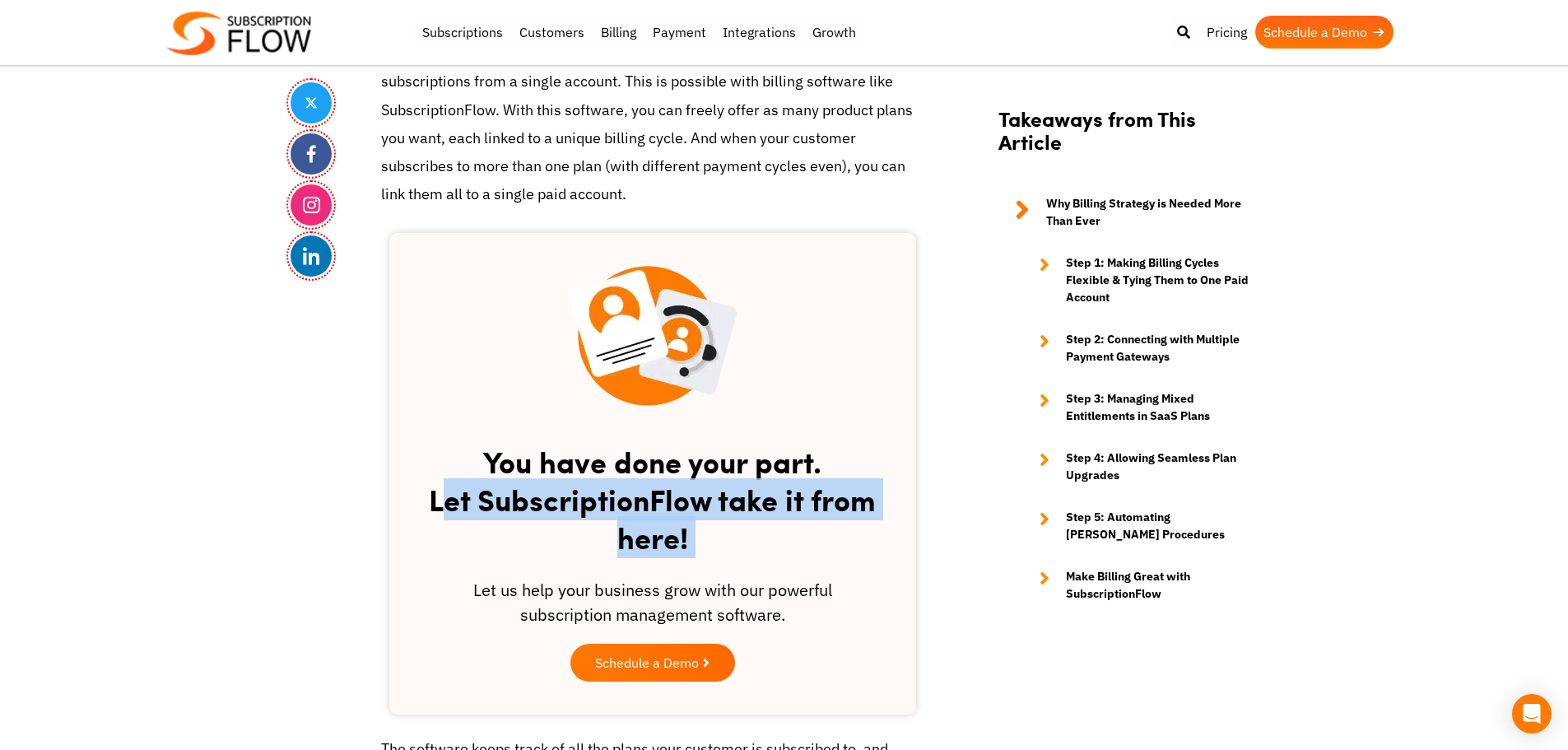
click at [577, 515] on h2 "You have done your part. Let SubscriptionFlow take it from here!" at bounding box center [652, 494] width 461 height 135
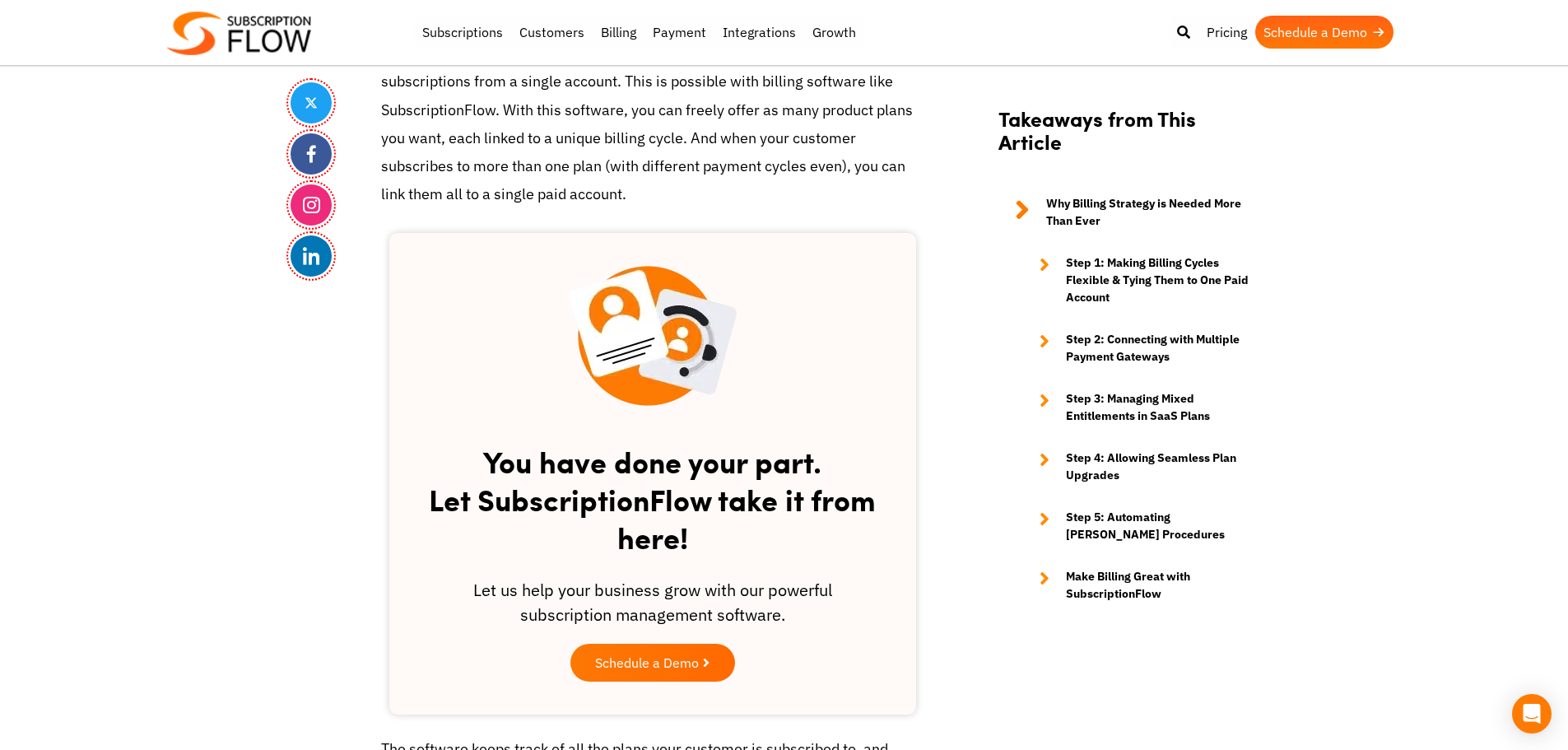
click at [637, 469] on h2 "You have done your part. Let SubscriptionFlow take it from here!" at bounding box center [652, 494] width 461 height 135
click at [457, 112] on p "The easiest way out of this is to allow customers to view all their active subs…" at bounding box center [653, 124] width 543 height 169
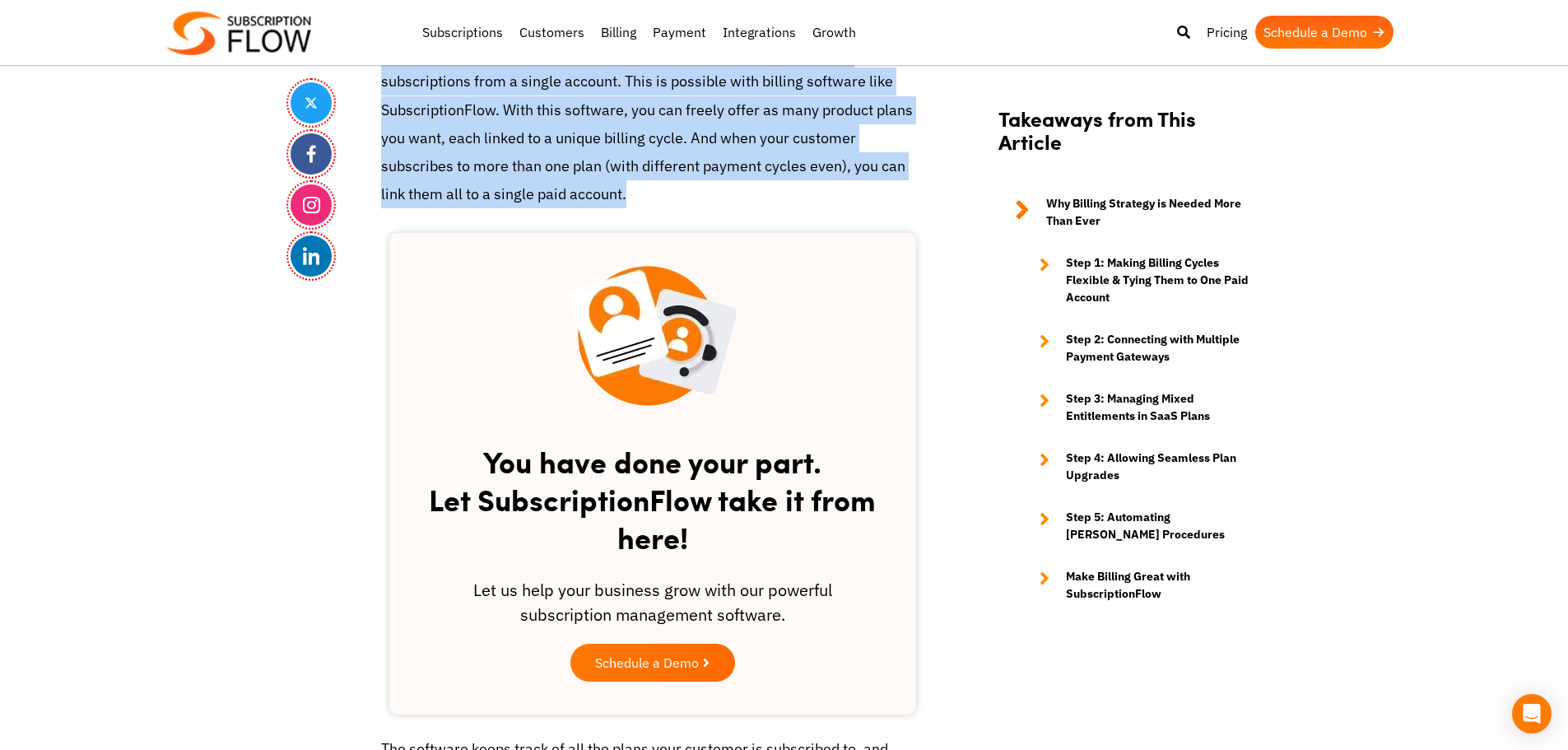
drag, startPoint x: 457, startPoint y: 112, endPoint x: 489, endPoint y: 112, distance: 32.0
click at [461, 112] on p "The easiest way out of this is to allow customers to view all their active subs…" at bounding box center [653, 124] width 543 height 169
click at [497, 112] on p "The easiest way out of this is to allow customers to view all their active subs…" at bounding box center [653, 124] width 543 height 169
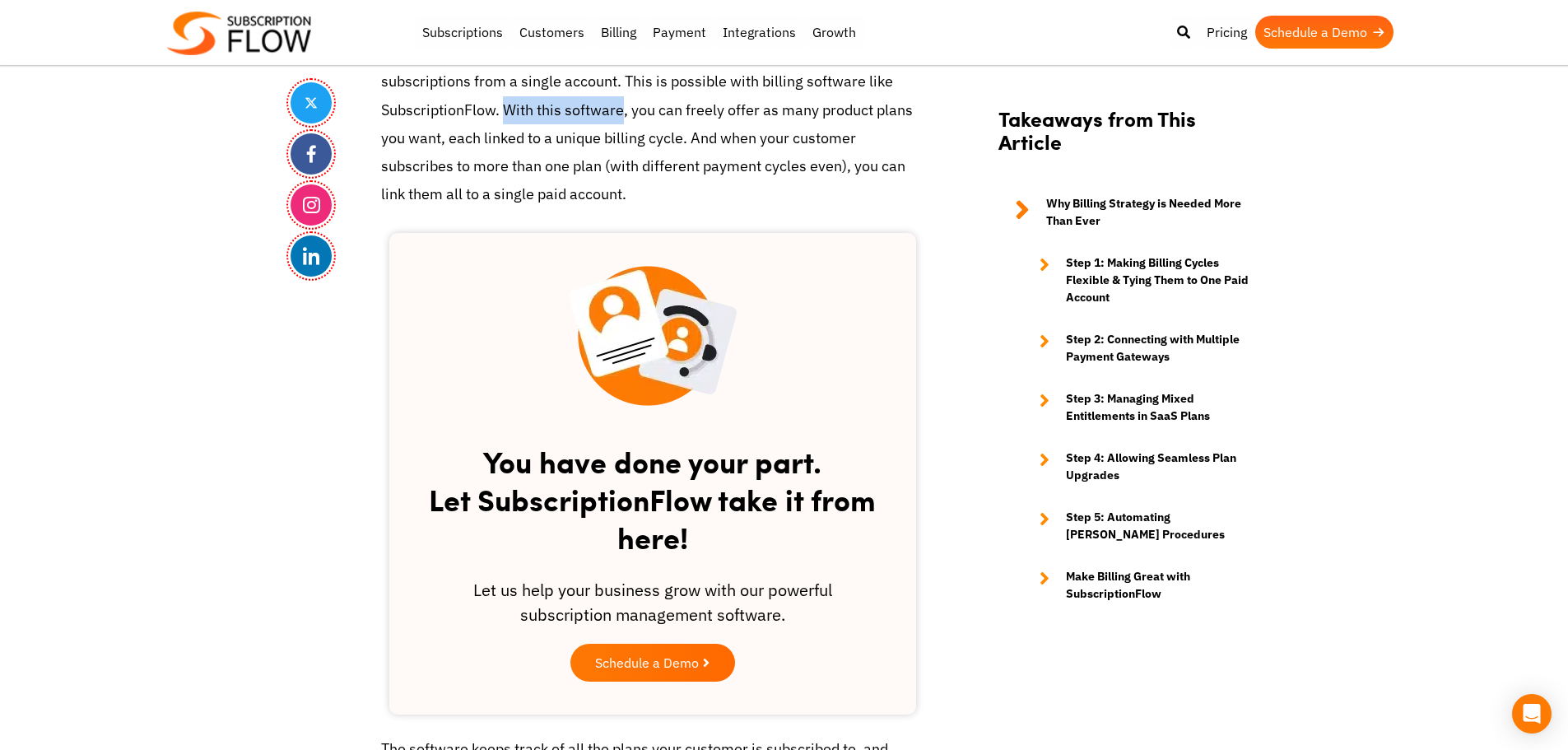
drag, startPoint x: 504, startPoint y: 111, endPoint x: 623, endPoint y: 106, distance: 119.1
click at [623, 106] on p "The easiest way out of this is to allow customers to view all their active subs…" at bounding box center [653, 124] width 543 height 169
click at [584, 113] on p "The easiest way out of this is to allow customers to view all their active subs…" at bounding box center [653, 124] width 543 height 169
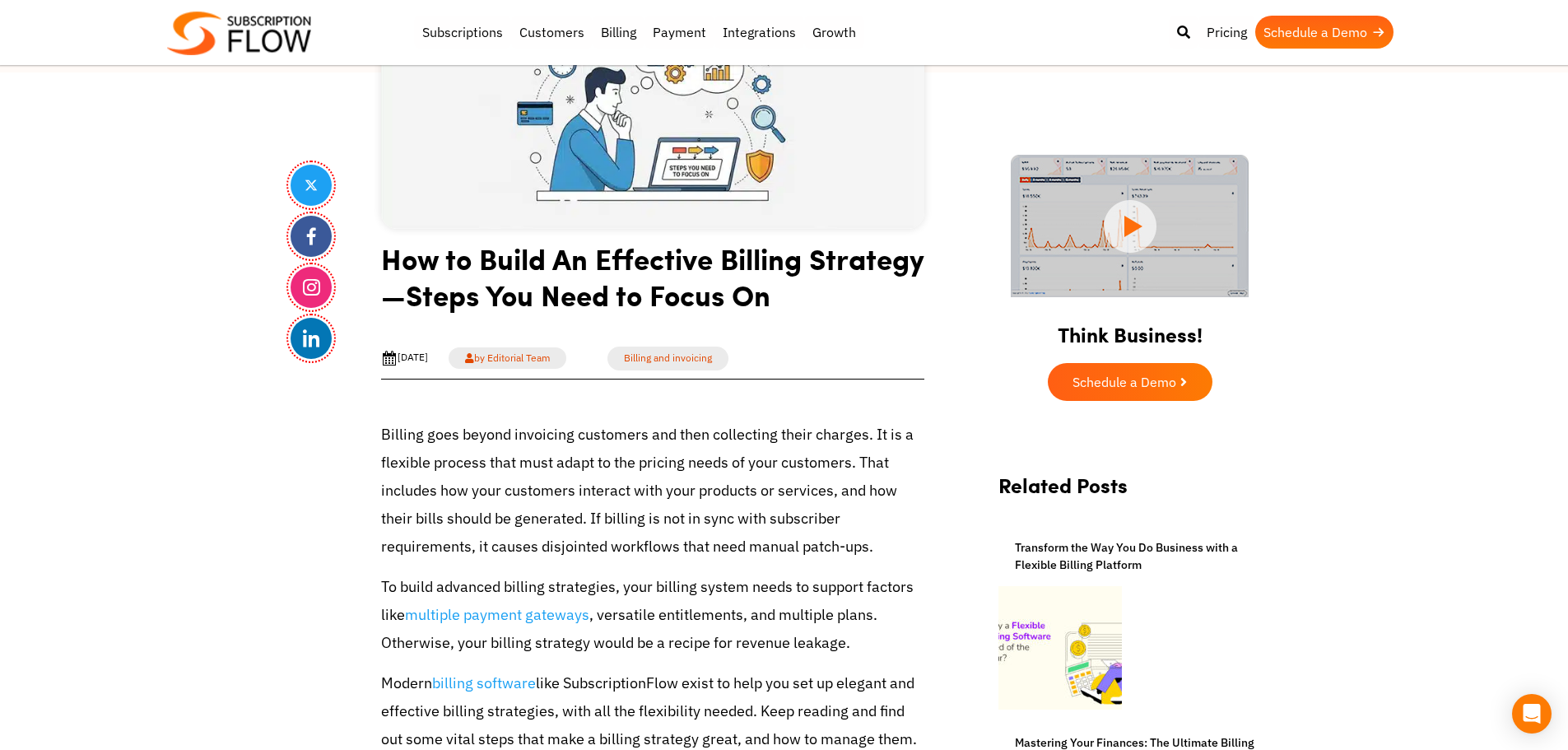
scroll to position [412, 0]
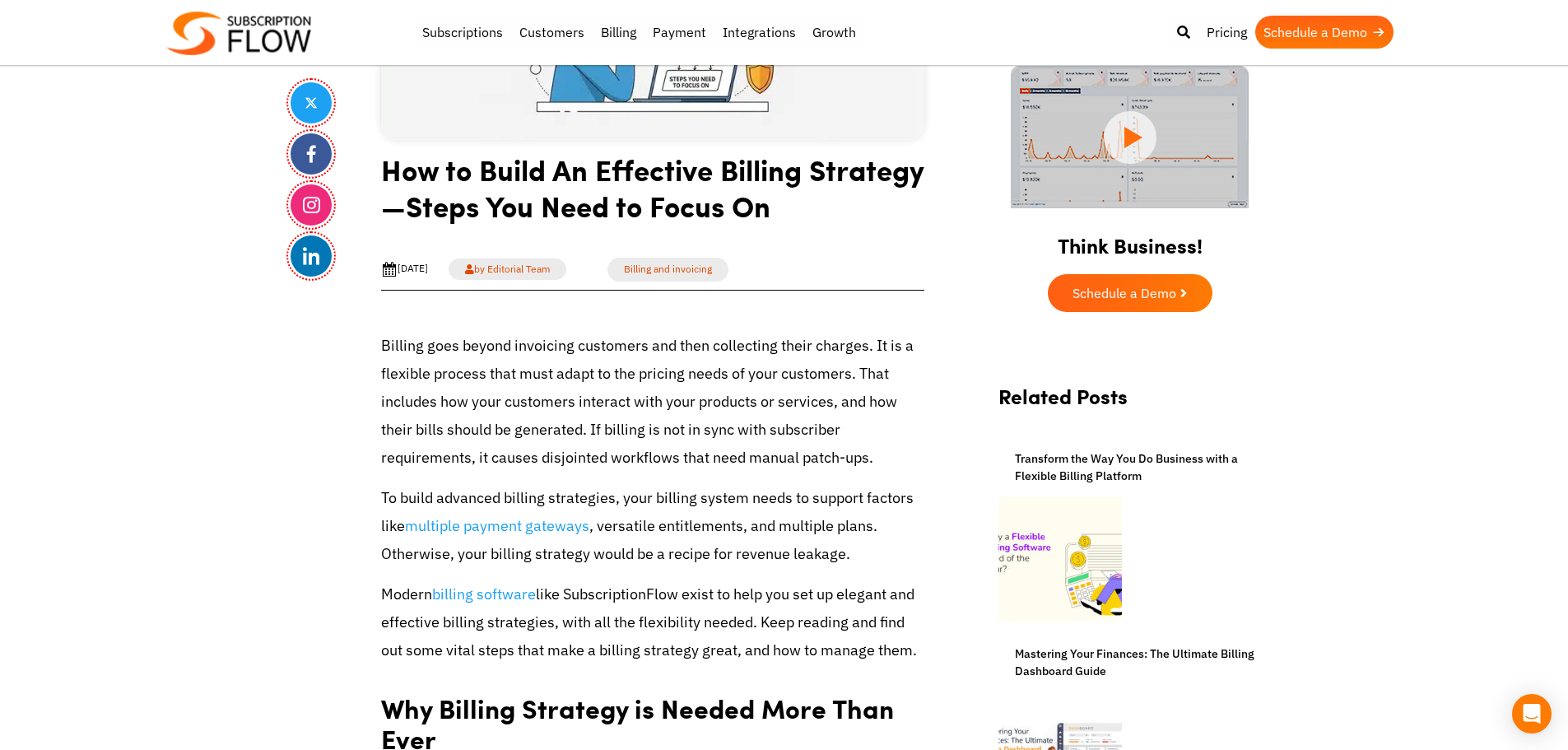
click at [600, 213] on h1 "How to Build An Effective Billing Strategy—Steps You Need to Focus On" at bounding box center [653, 194] width 543 height 85
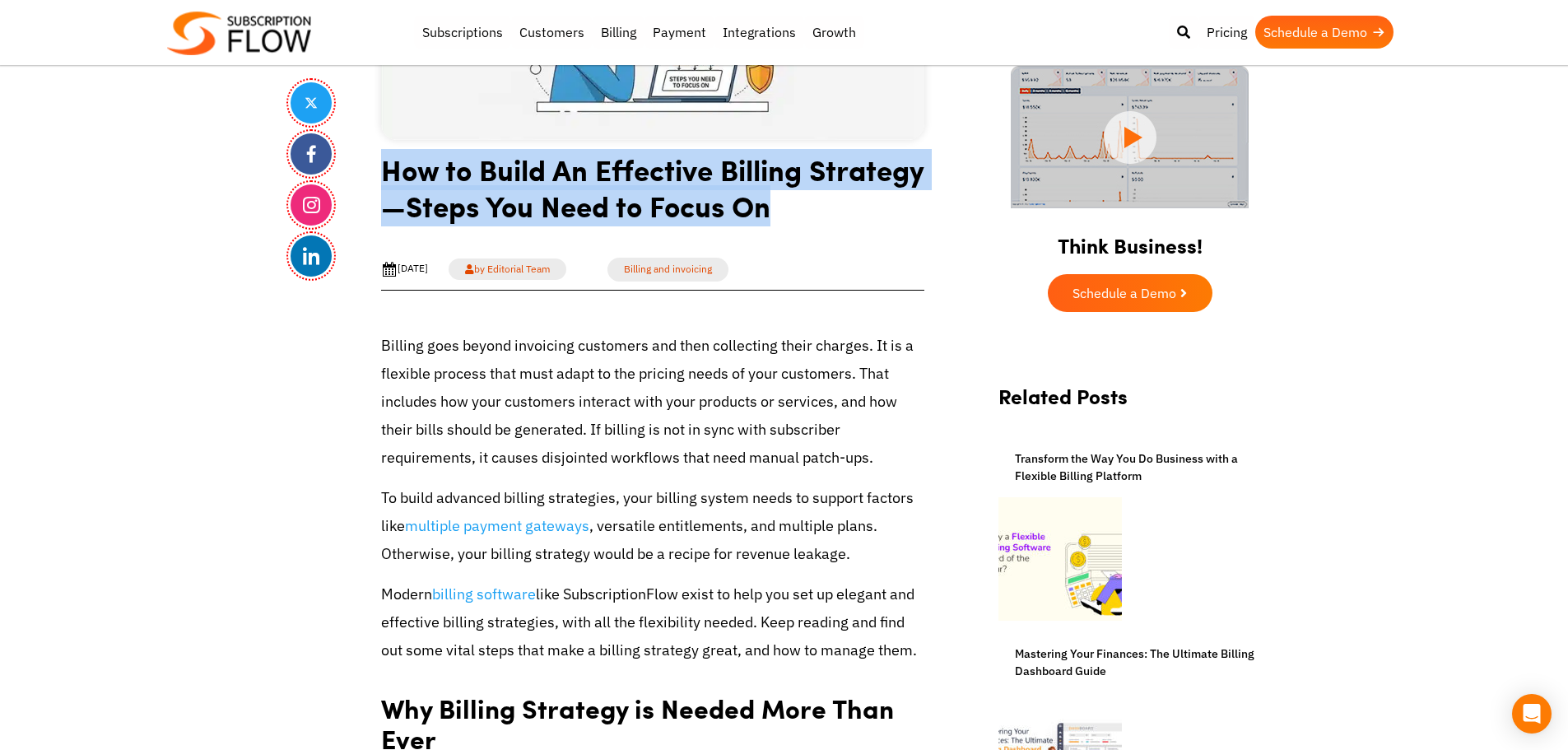
click at [600, 213] on h1 "How to Build An Effective Billing Strategy—Steps You Need to Focus On" at bounding box center [653, 194] width 543 height 85
copy article "How to Build An Effective Billing Strategy—Steps You Need to Focus On"
